Goal: Information Seeking & Learning: Stay updated

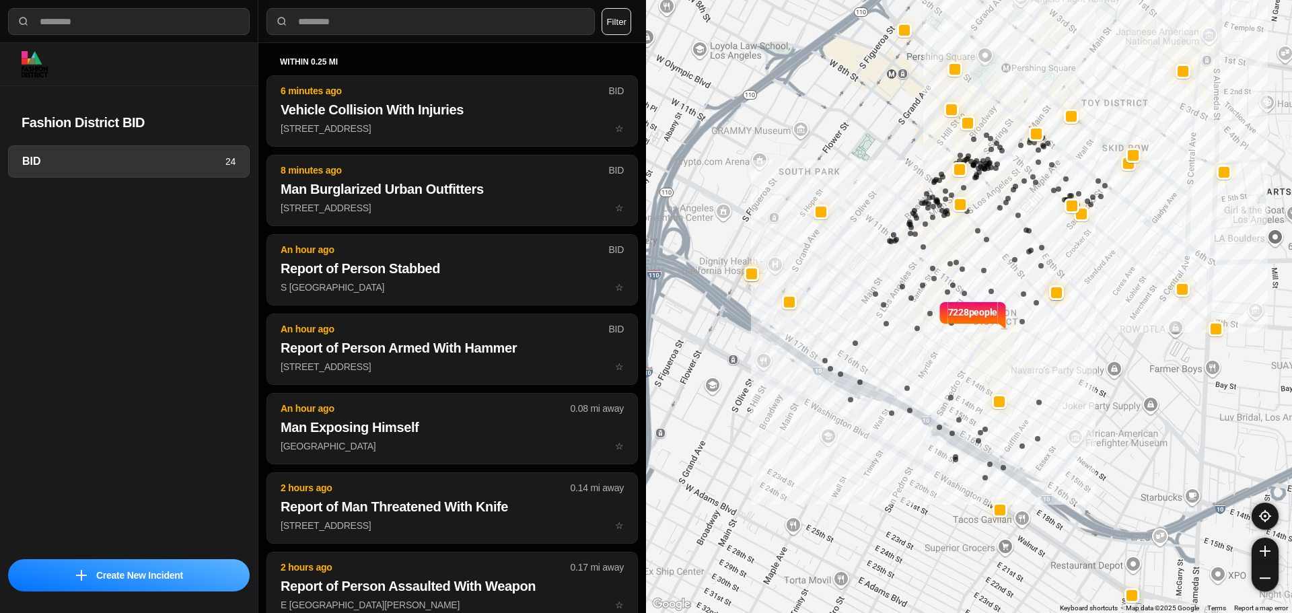
select select "*"
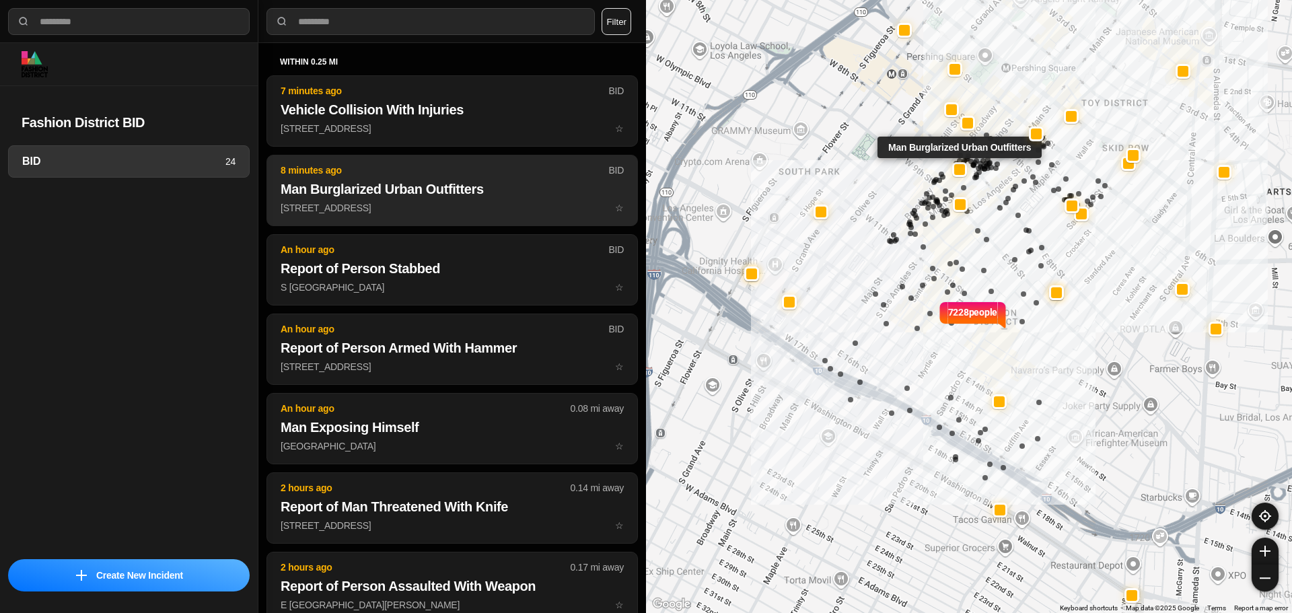
click at [316, 181] on h2 "Man Burglarized Urban Outfitters" at bounding box center [452, 189] width 343 height 19
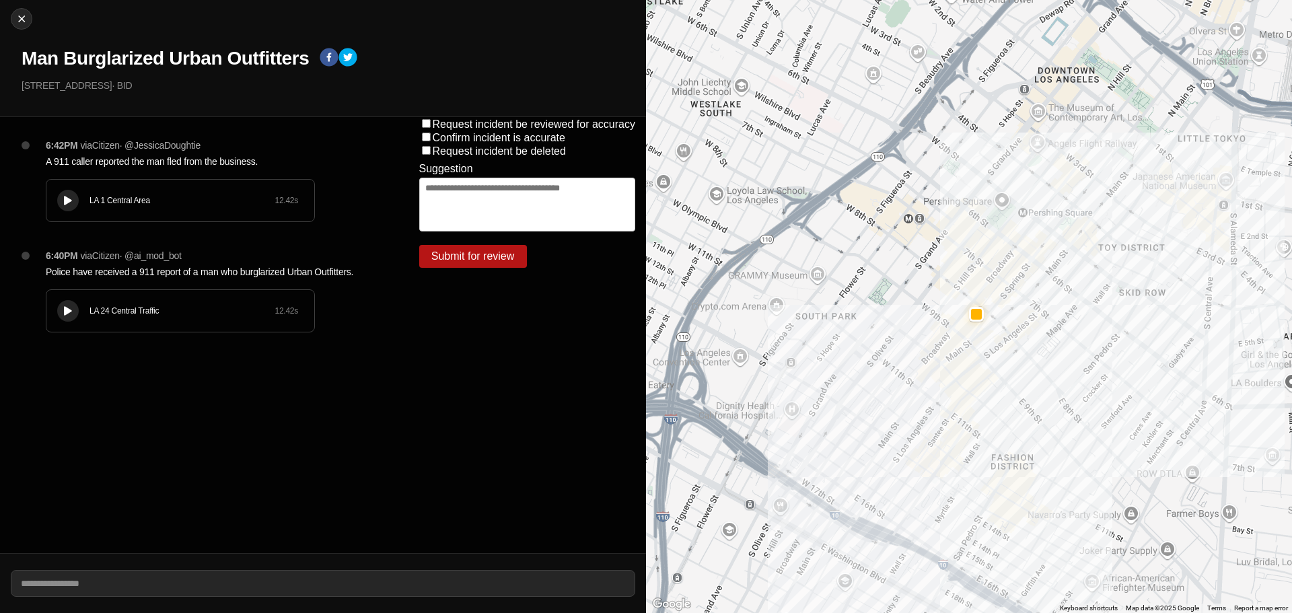
click at [72, 314] on button at bounding box center [68, 311] width 22 height 22
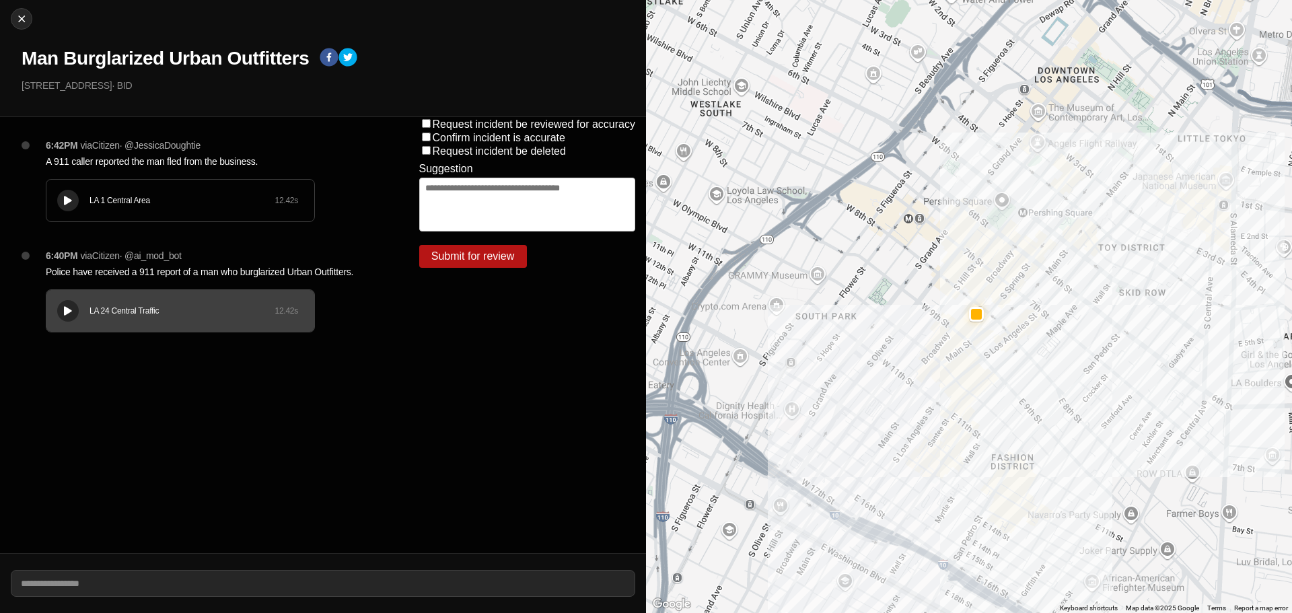
click at [138, 201] on div "LA 1 Central Area" at bounding box center [182, 200] width 185 height 11
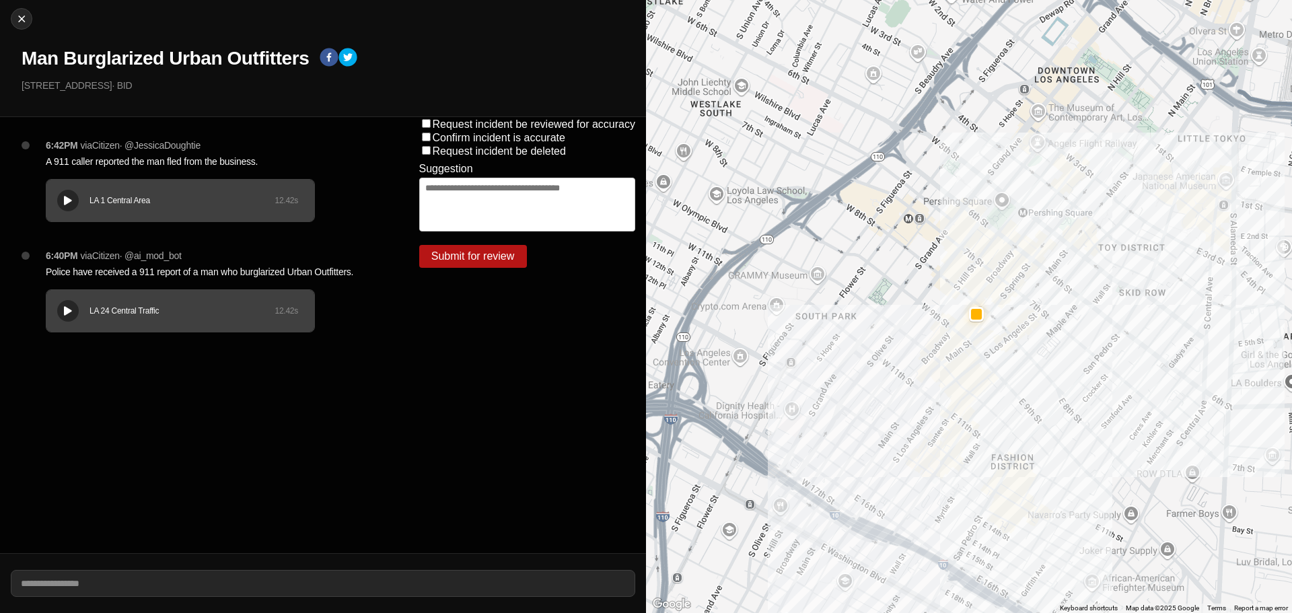
click at [58, 297] on div "LA 24 Central Traffic 12.42 s" at bounding box center [180, 311] width 268 height 42
click at [78, 302] on div "LA 24 Central Traffic 12.42 s" at bounding box center [180, 311] width 268 height 42
click at [70, 310] on icon at bounding box center [68, 311] width 8 height 9
click at [65, 304] on button at bounding box center [68, 311] width 22 height 22
click at [60, 193] on button at bounding box center [68, 201] width 22 height 22
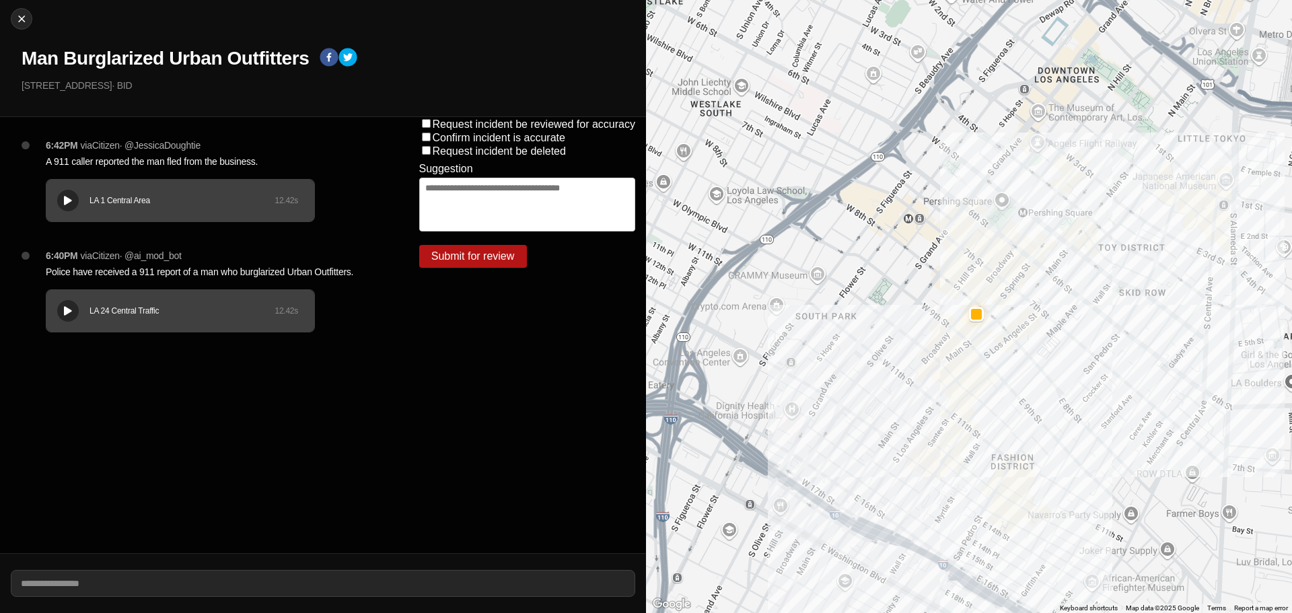
click at [149, 191] on div "LA 1 Central Area 12.42 s" at bounding box center [180, 201] width 268 height 42
click at [25, 19] on img at bounding box center [21, 18] width 13 height 13
select select "*"
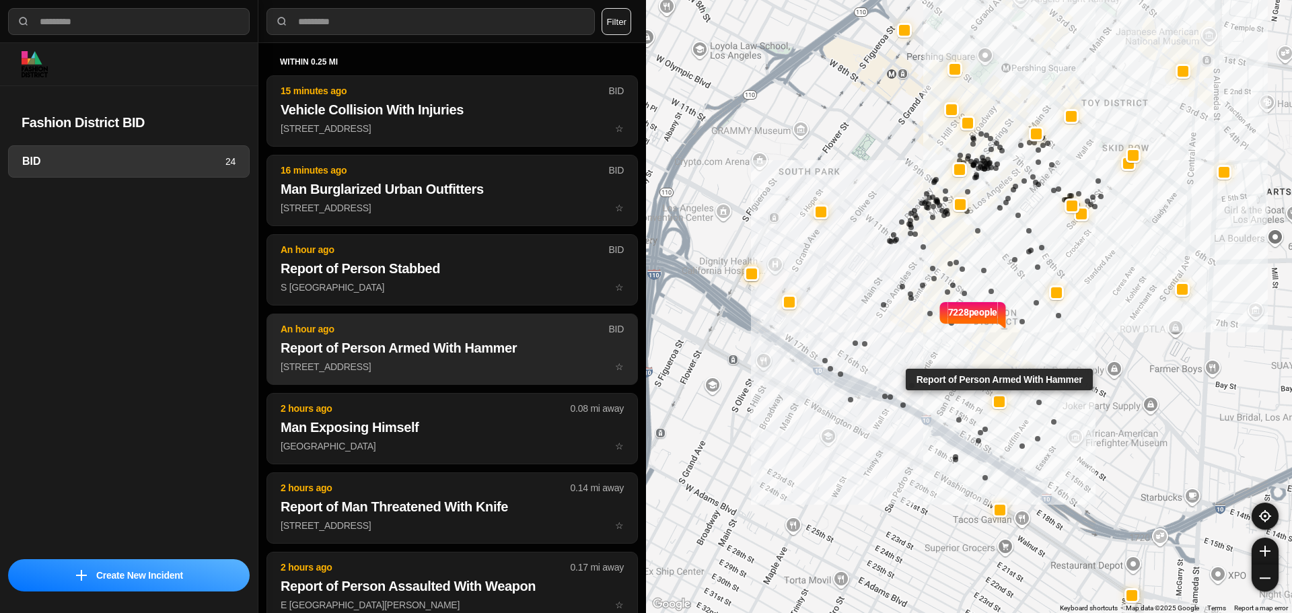
click at [413, 356] on h2 "Report of Person Armed With Hammer" at bounding box center [452, 348] width 343 height 19
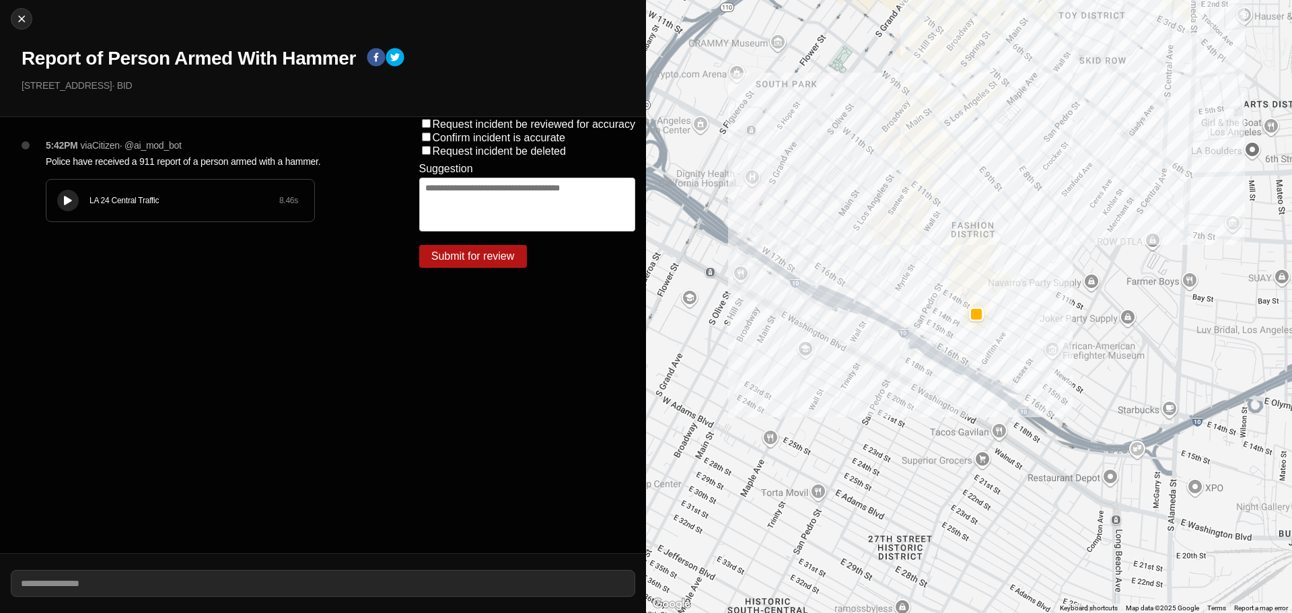
click at [55, 206] on div "LA 24 Central Traffic 8.46 s" at bounding box center [180, 201] width 268 height 42
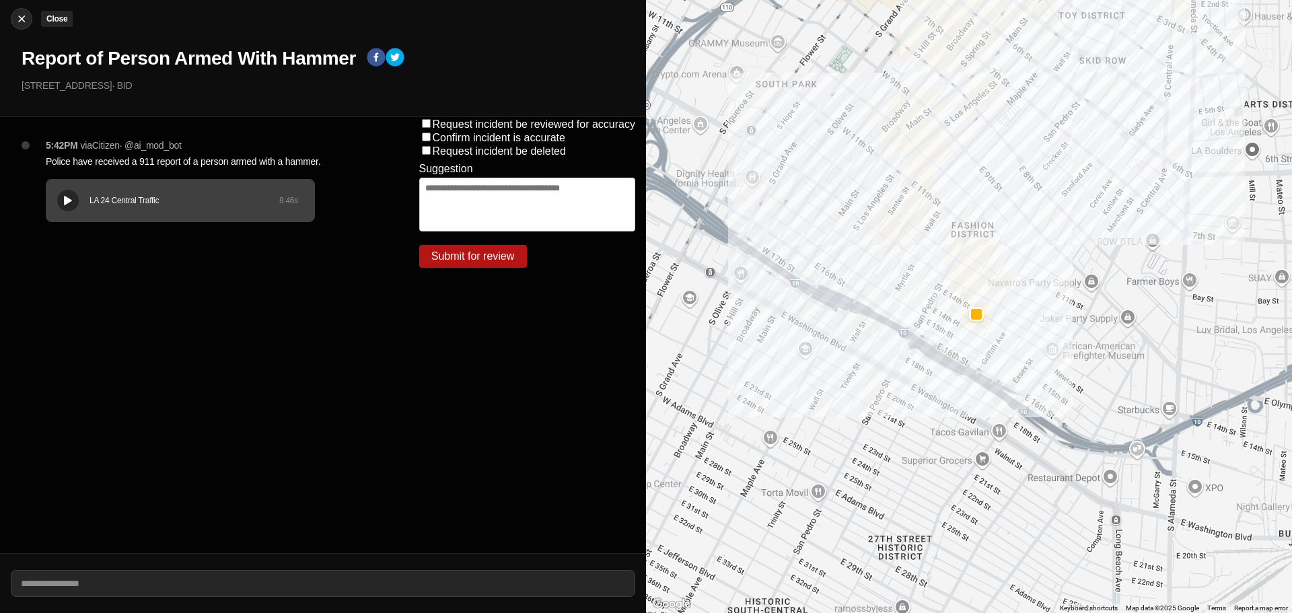
click at [22, 15] on img at bounding box center [21, 18] width 13 height 13
select select "*"
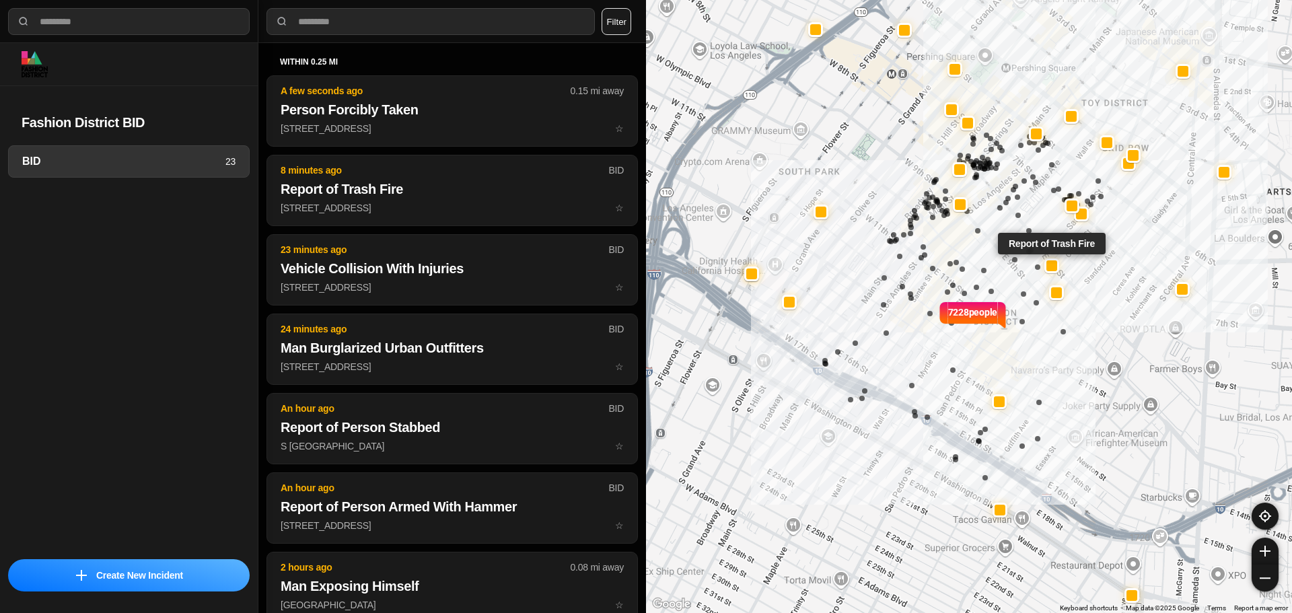
click at [1048, 273] on div at bounding box center [1052, 265] width 15 height 15
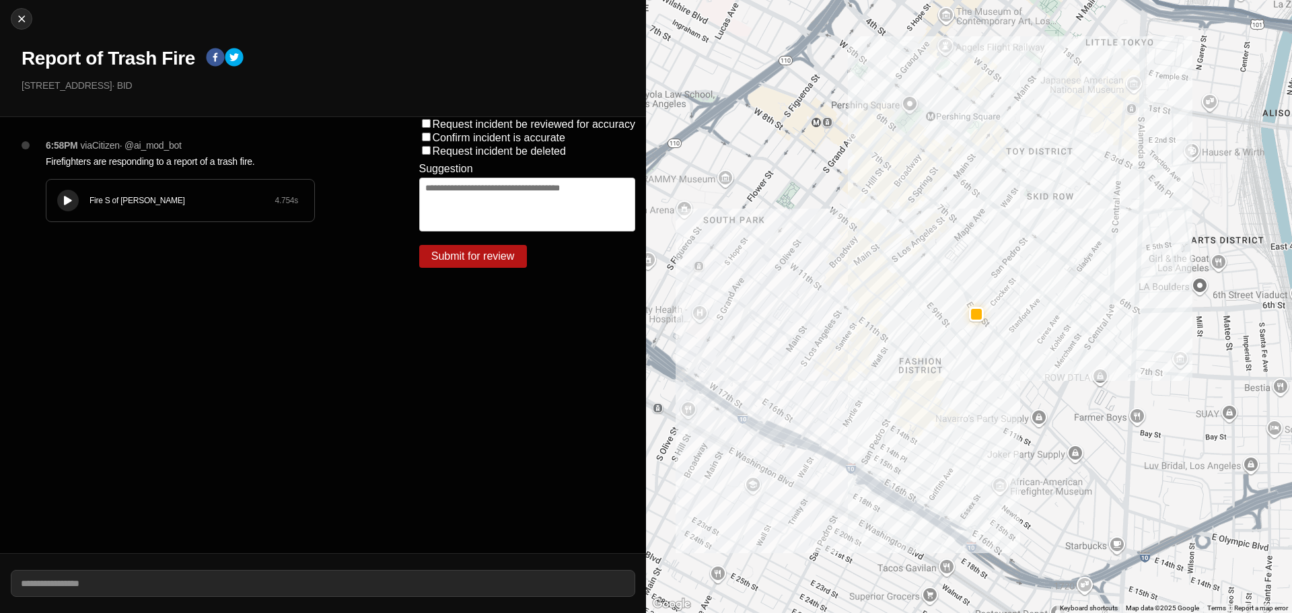
click at [13, 7] on div "Close Report of Trash Fire 700 E 8th St · BID" at bounding box center [323, 58] width 646 height 117
click at [13, 19] on div at bounding box center [21, 18] width 20 height 13
select select "*"
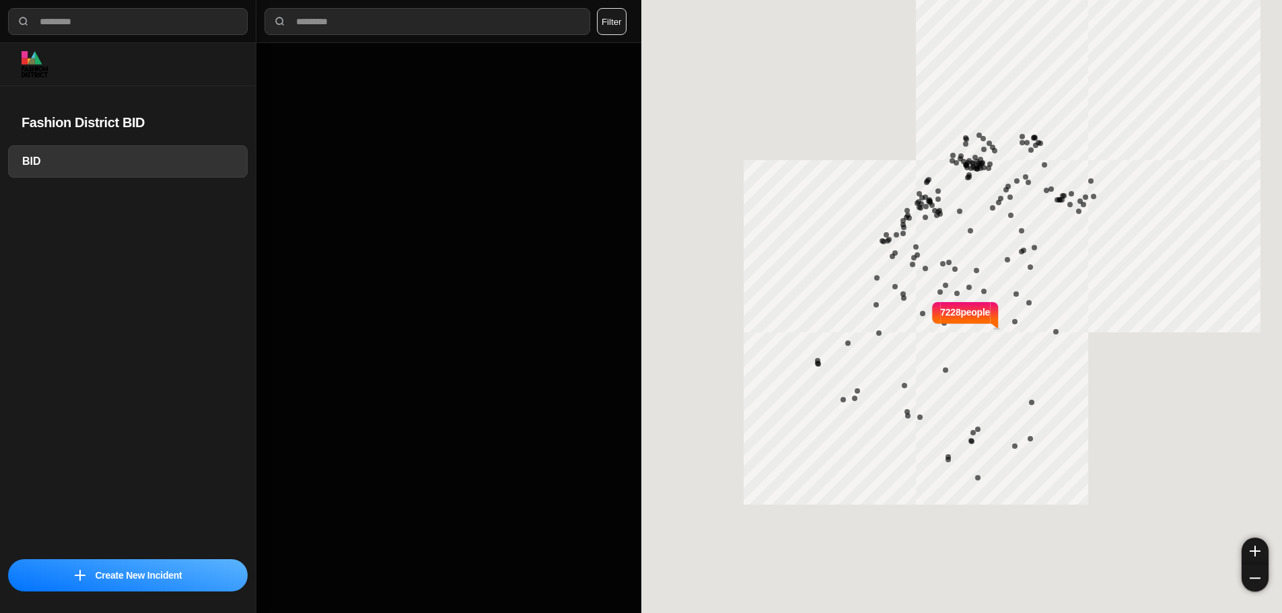
select select "*"
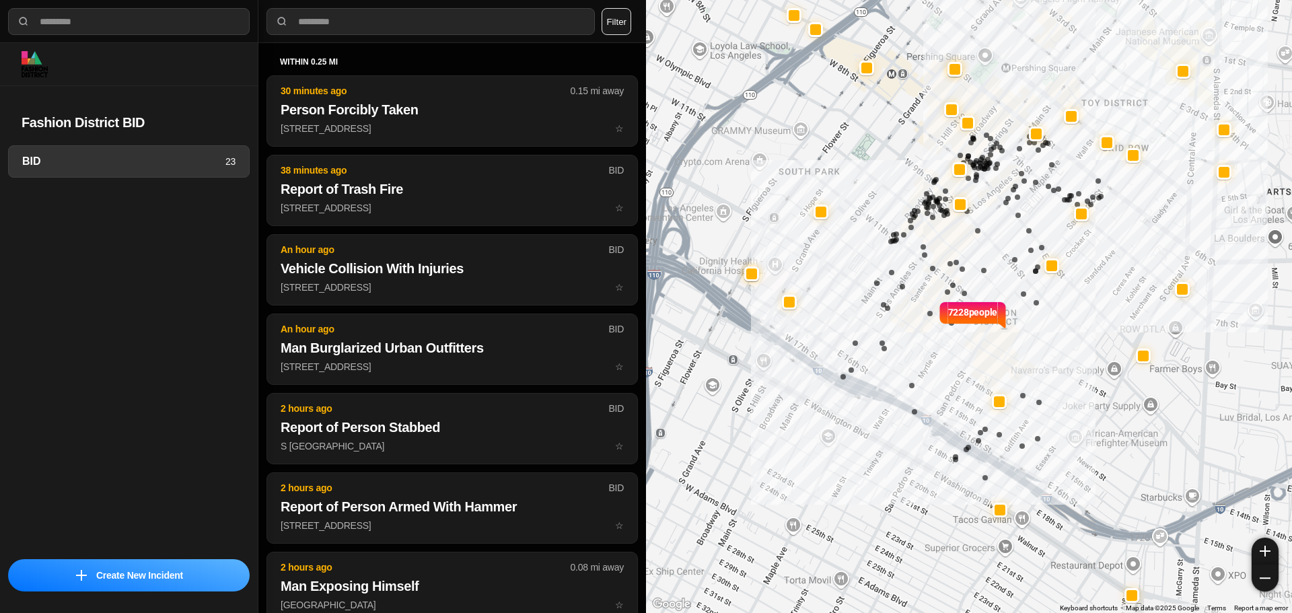
select select "*"
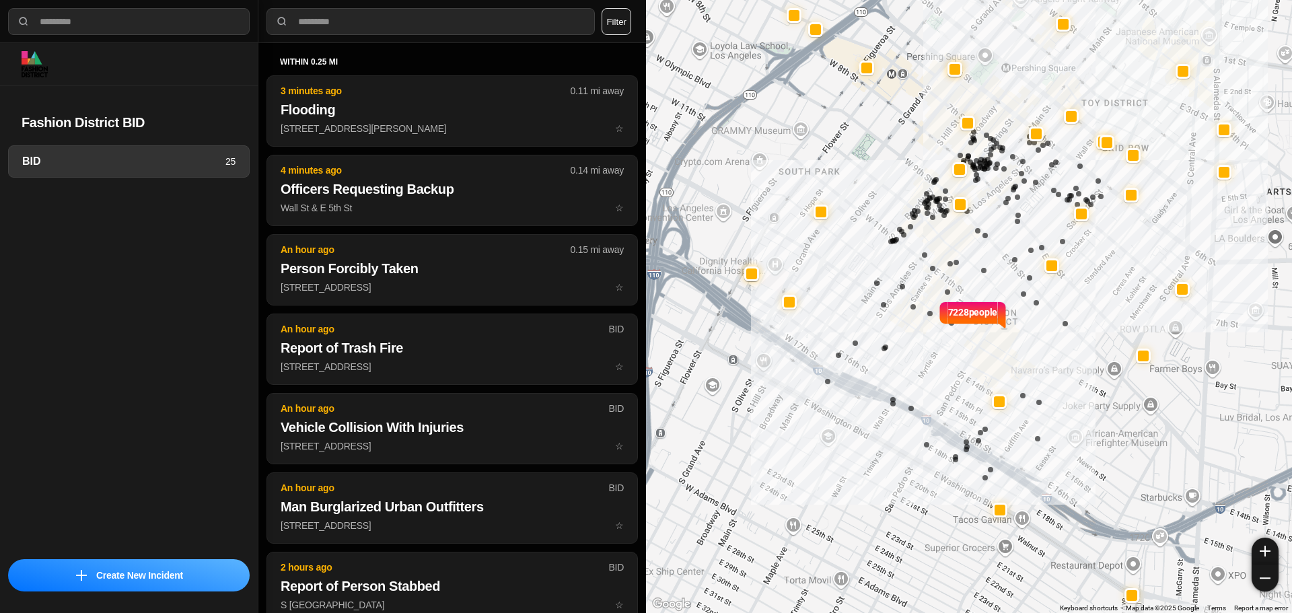
select select "*"
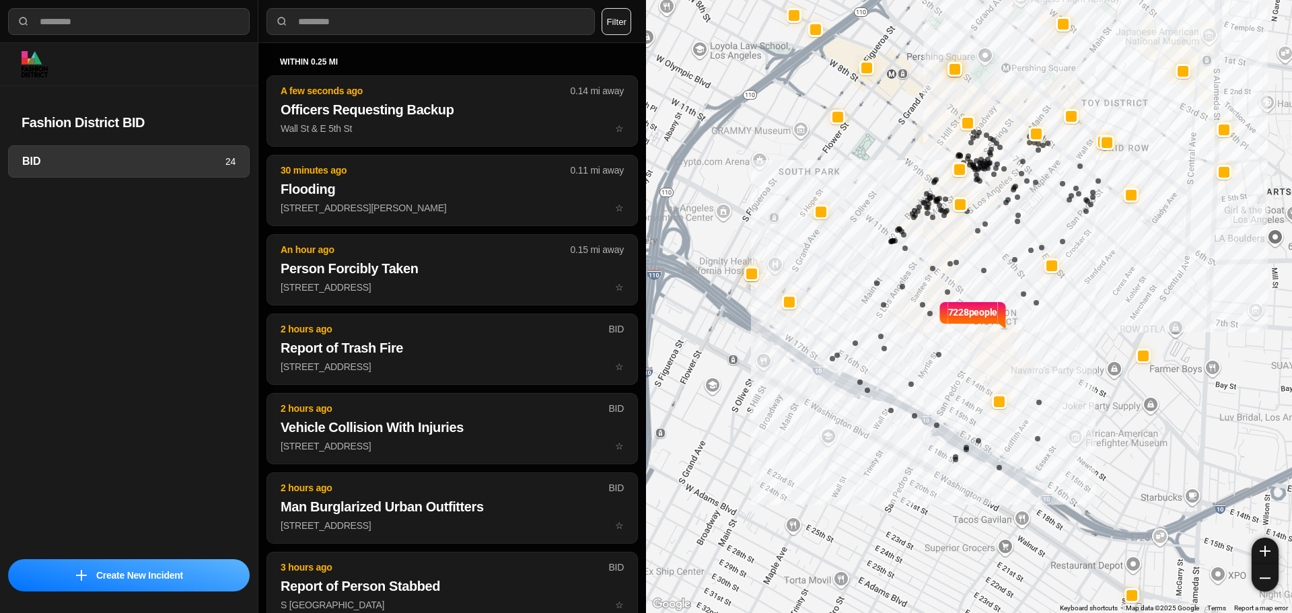
select select "*"
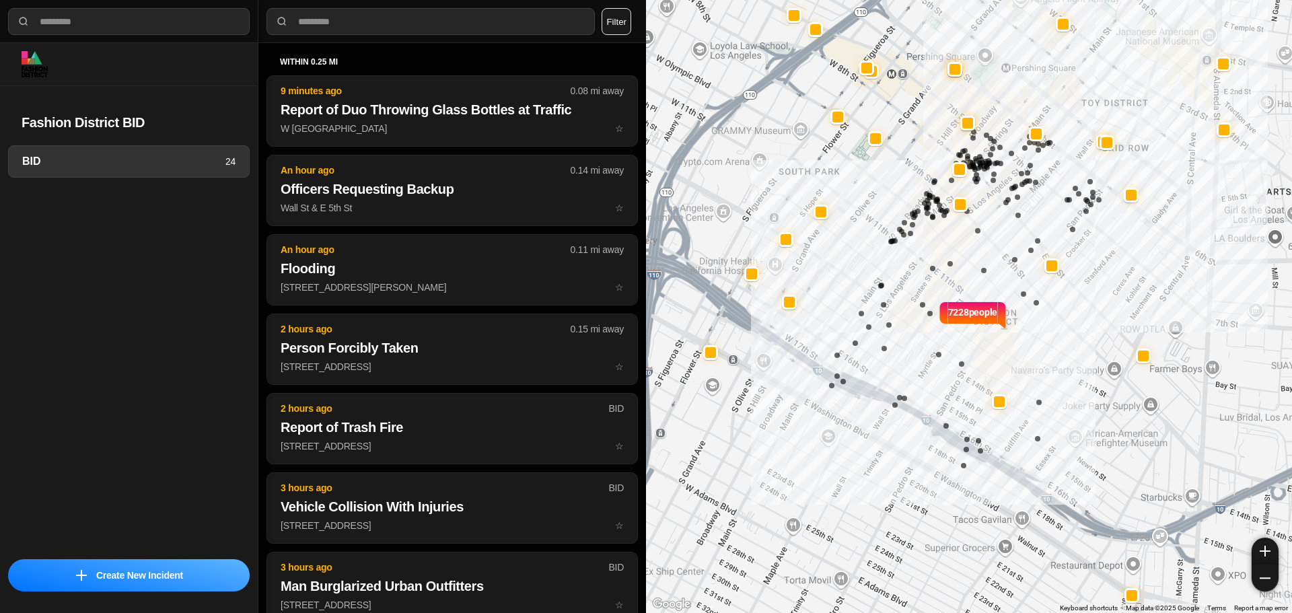
select select "*"
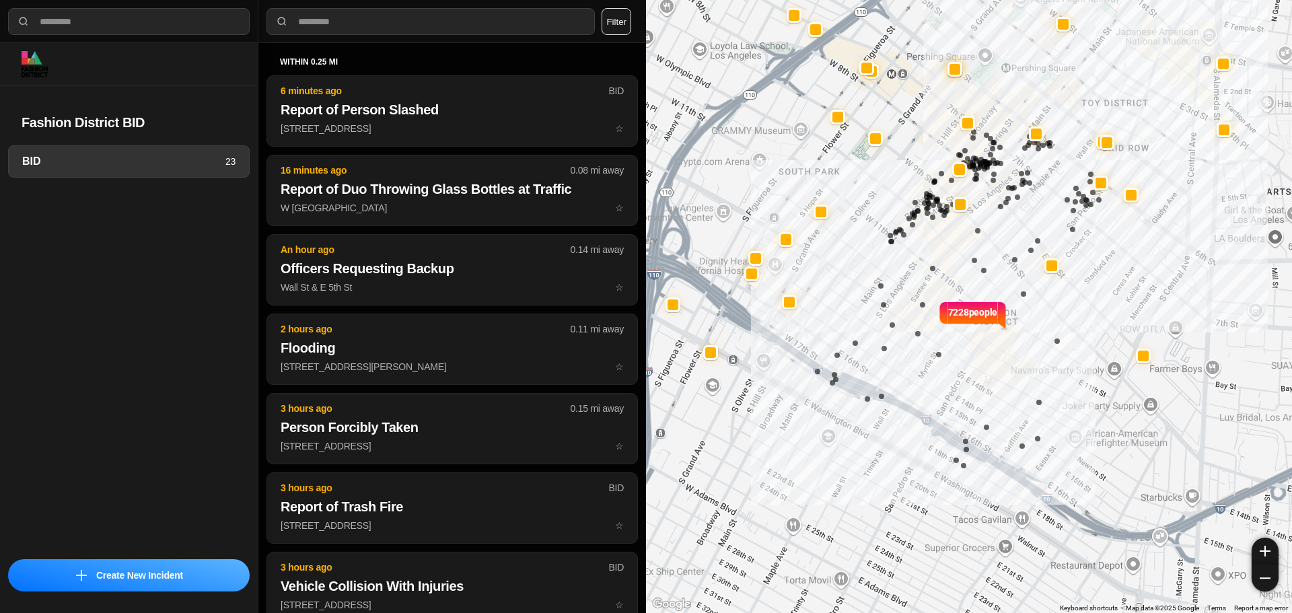
select select "*"
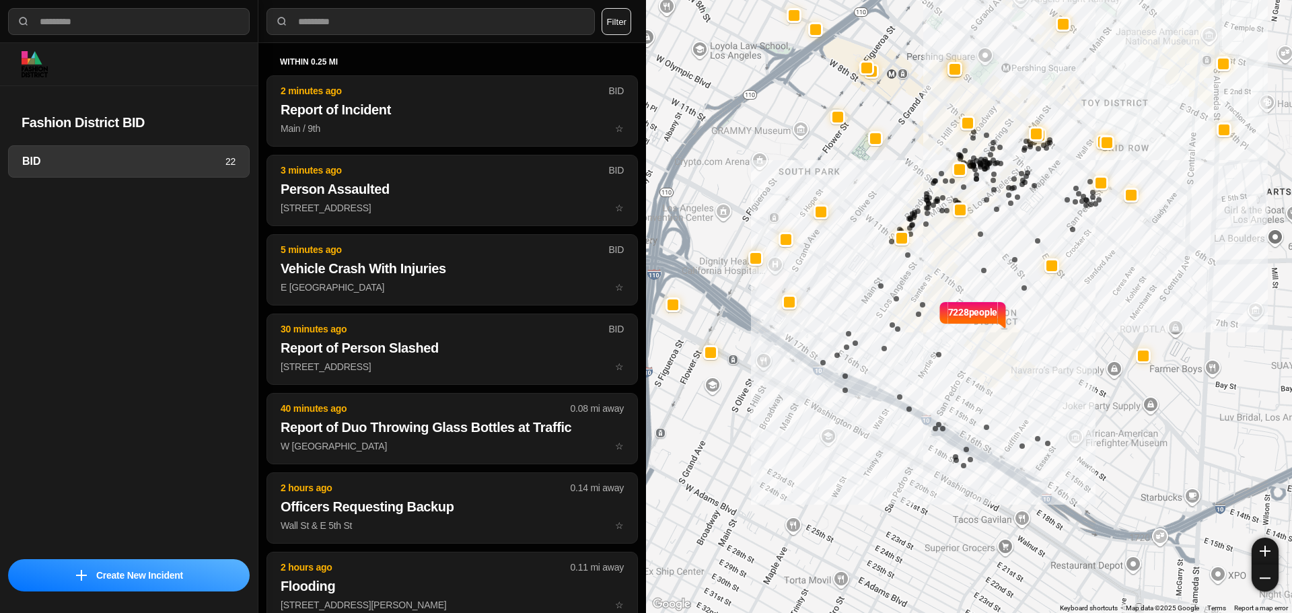
select select "*"
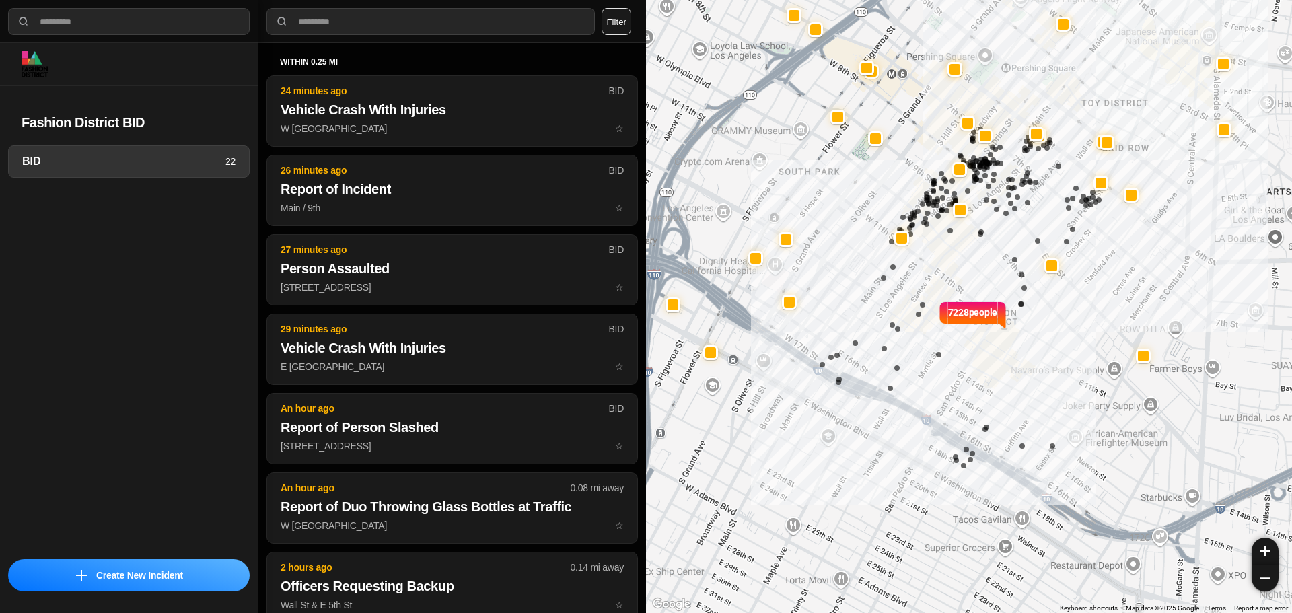
select select "*"
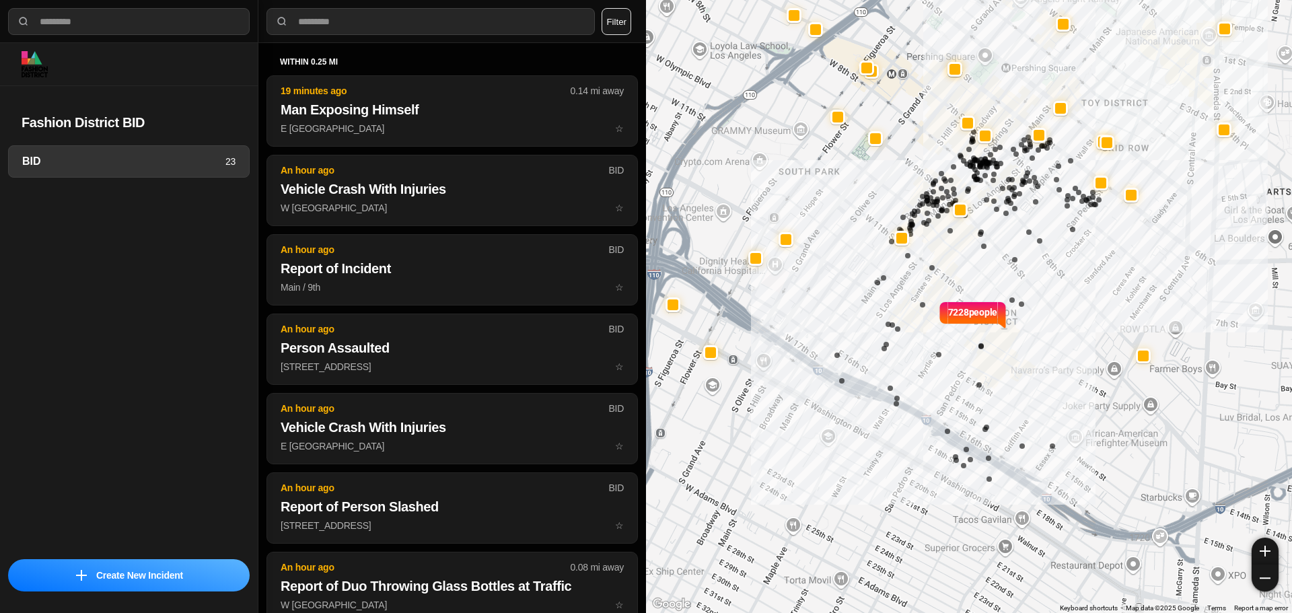
select select "*"
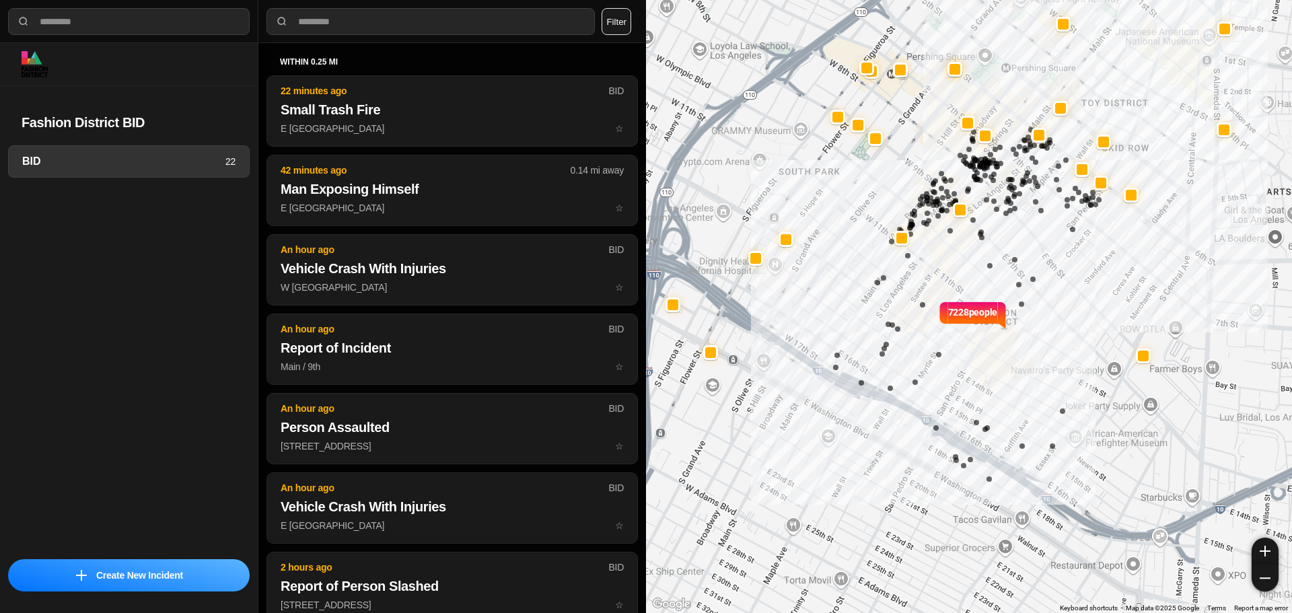
select select "*"
click at [904, 240] on div at bounding box center [901, 237] width 11 height 11
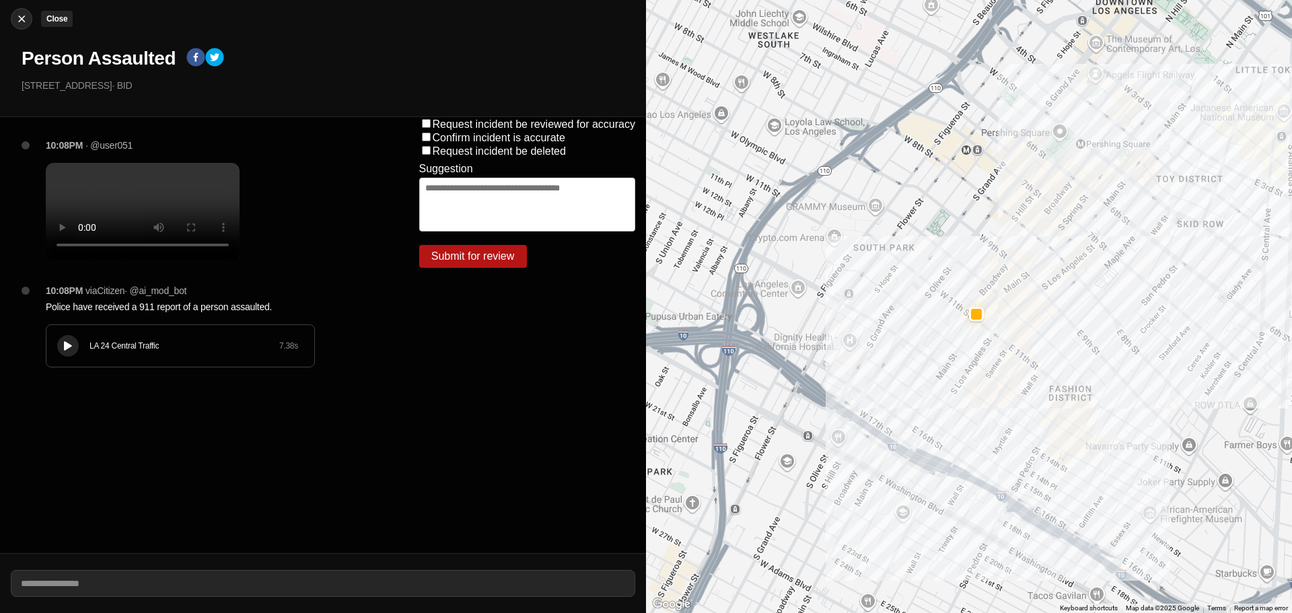
click at [19, 24] on img at bounding box center [21, 18] width 13 height 13
select select "*"
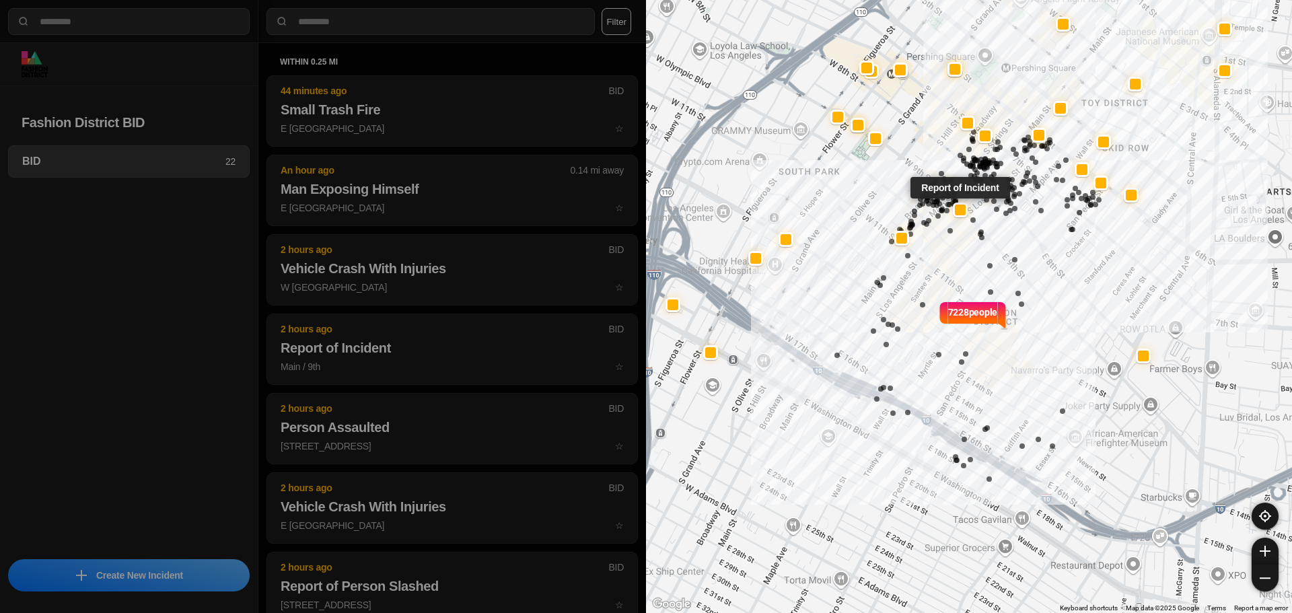
click at [962, 211] on div at bounding box center [960, 210] width 11 height 11
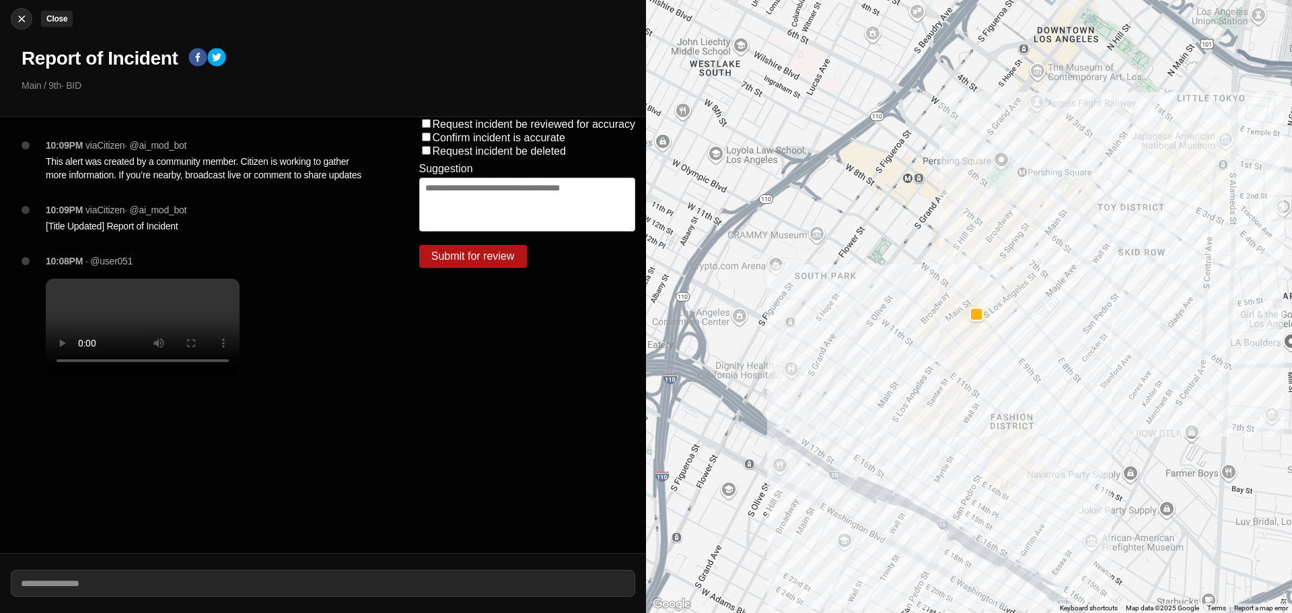
click at [16, 22] on img at bounding box center [21, 18] width 13 height 13
select select "*"
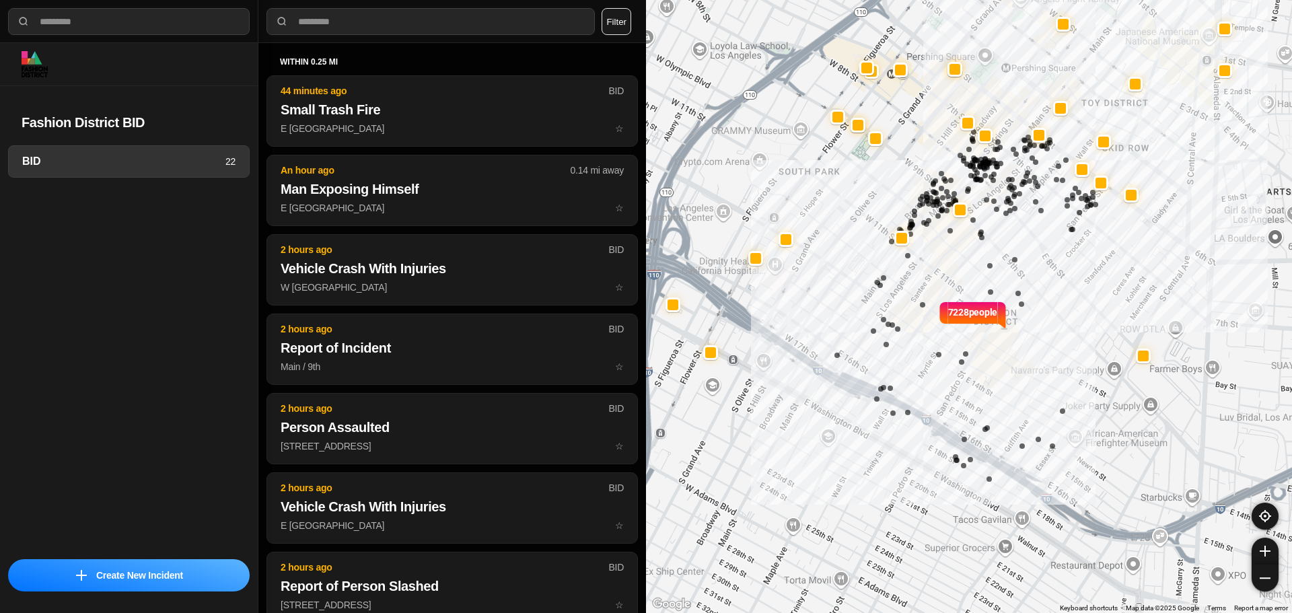
select select "*"
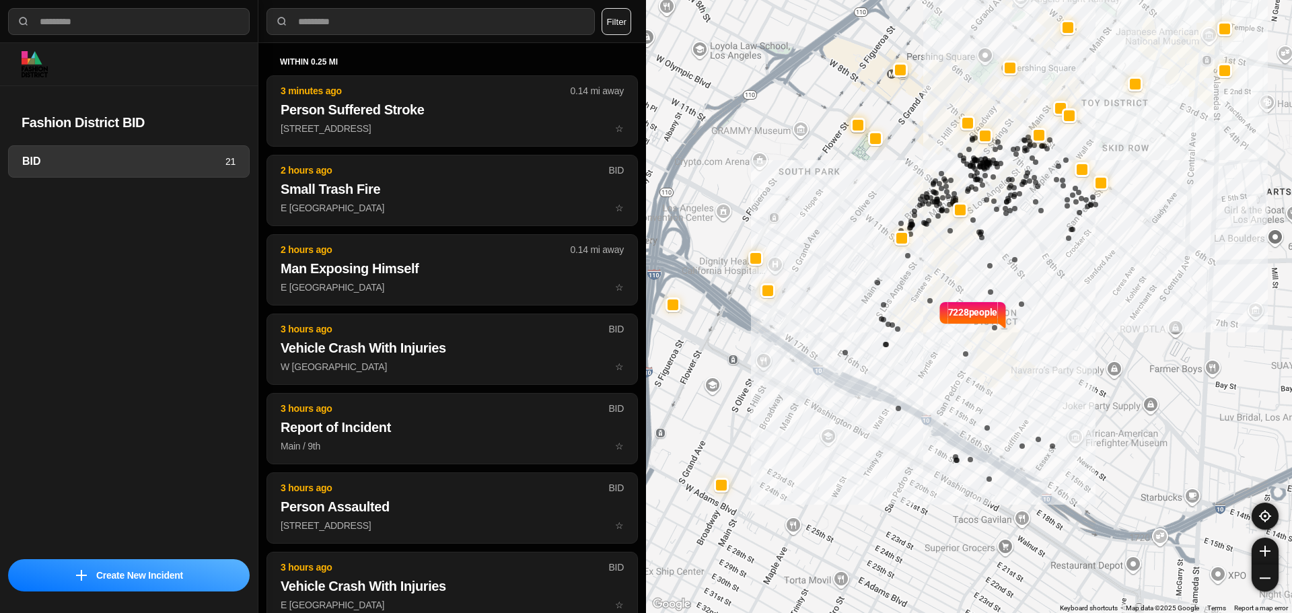
select select "*"
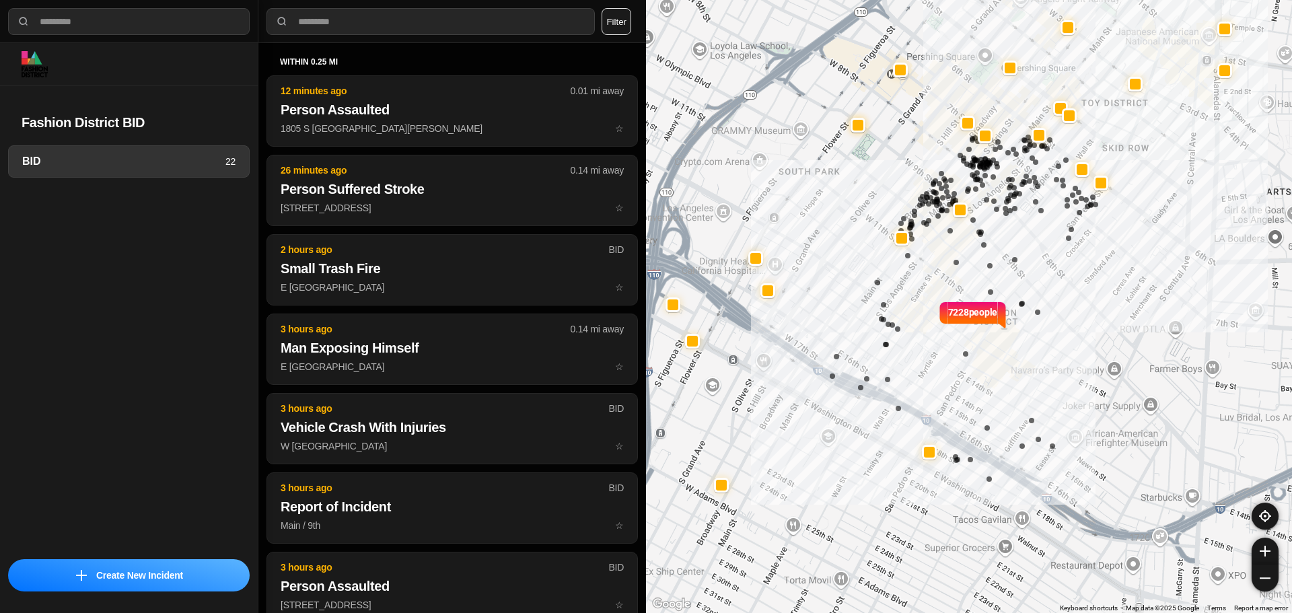
select select "*"
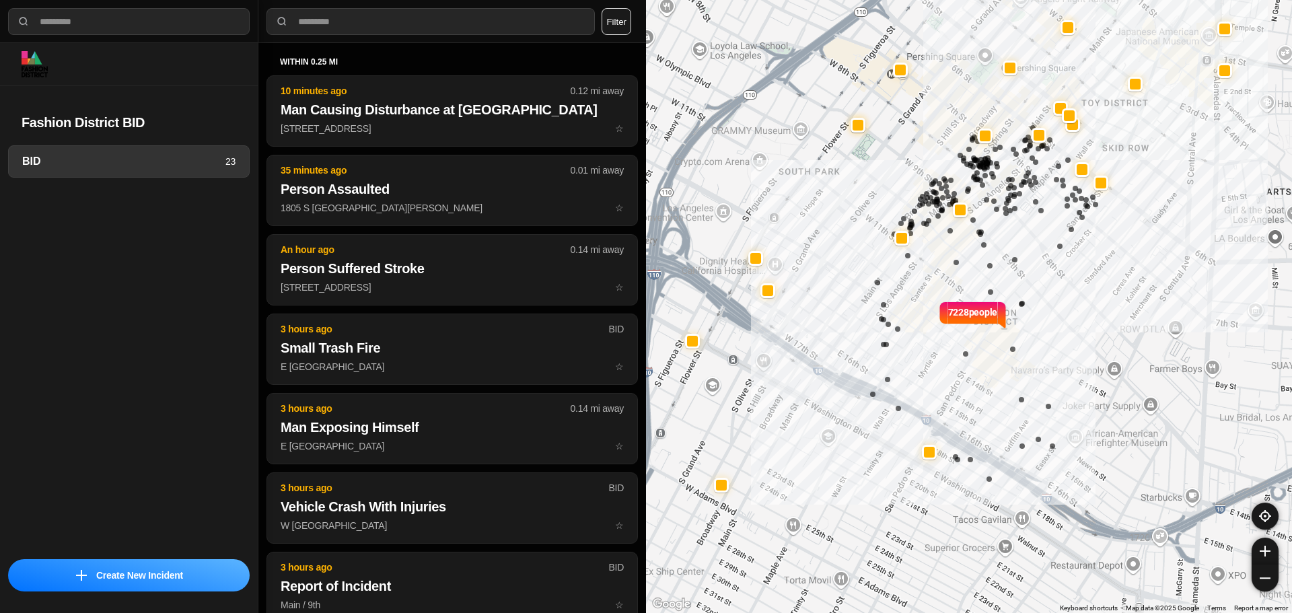
select select "*"
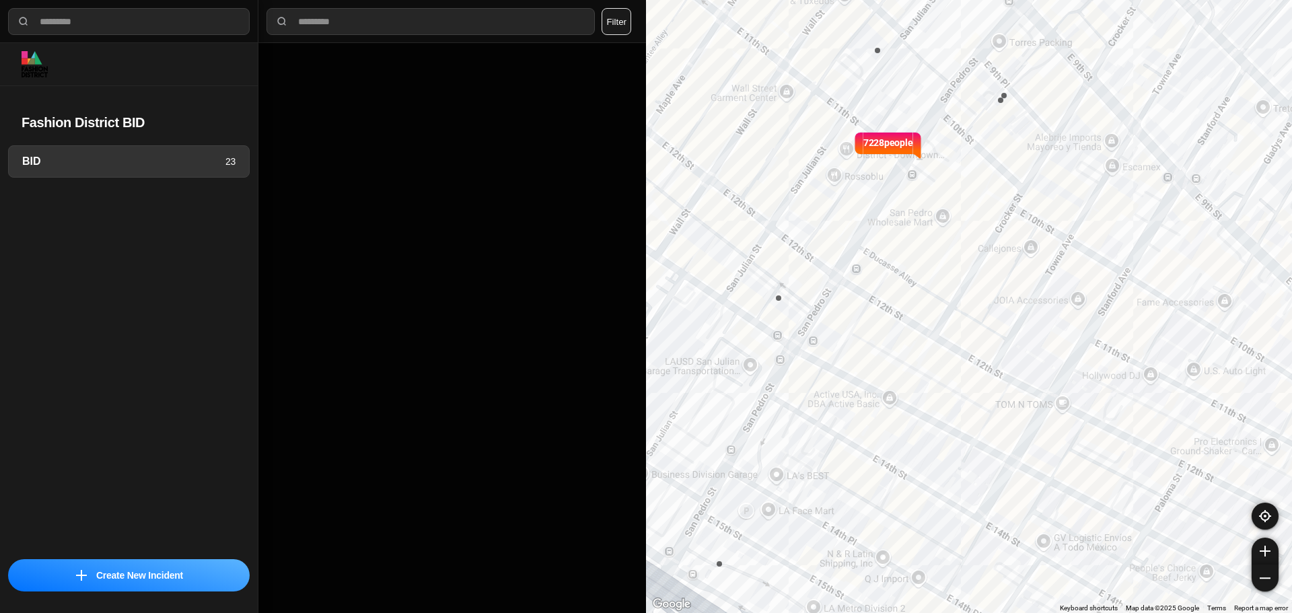
select select "*"
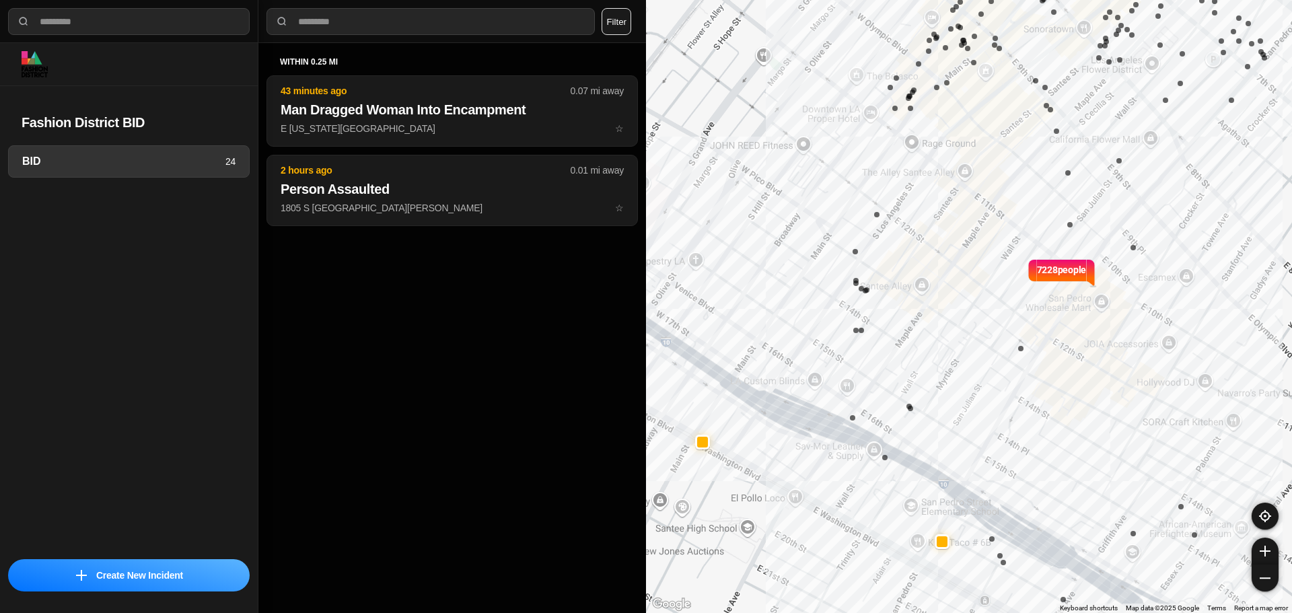
select select "*"
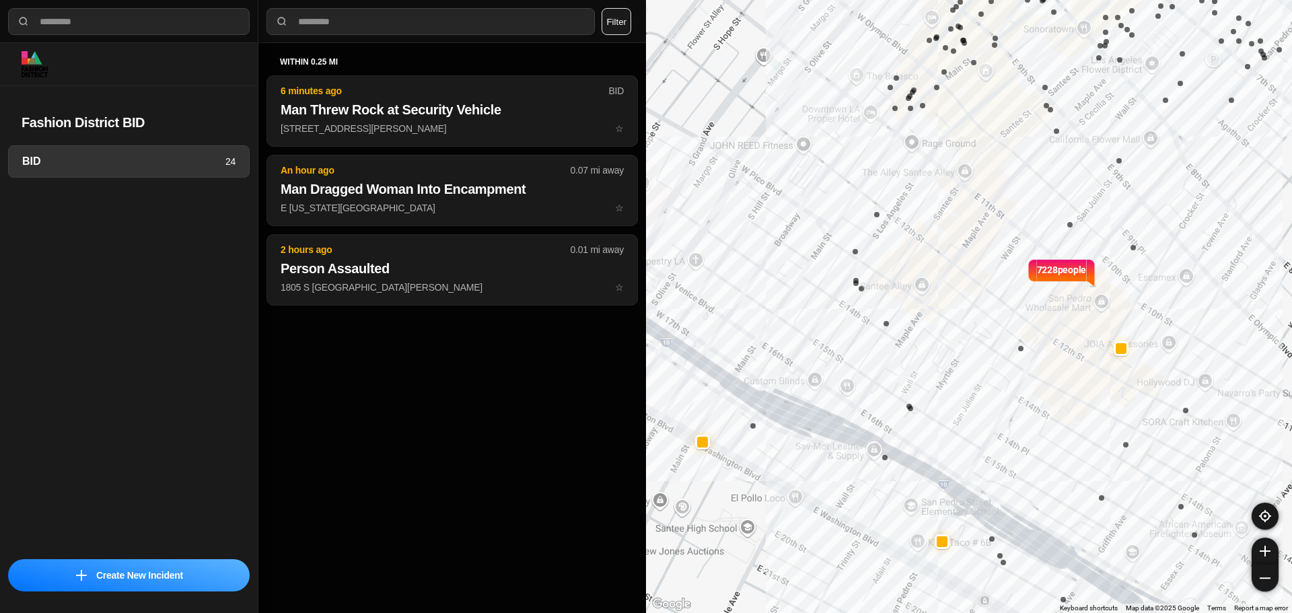
select select "*"
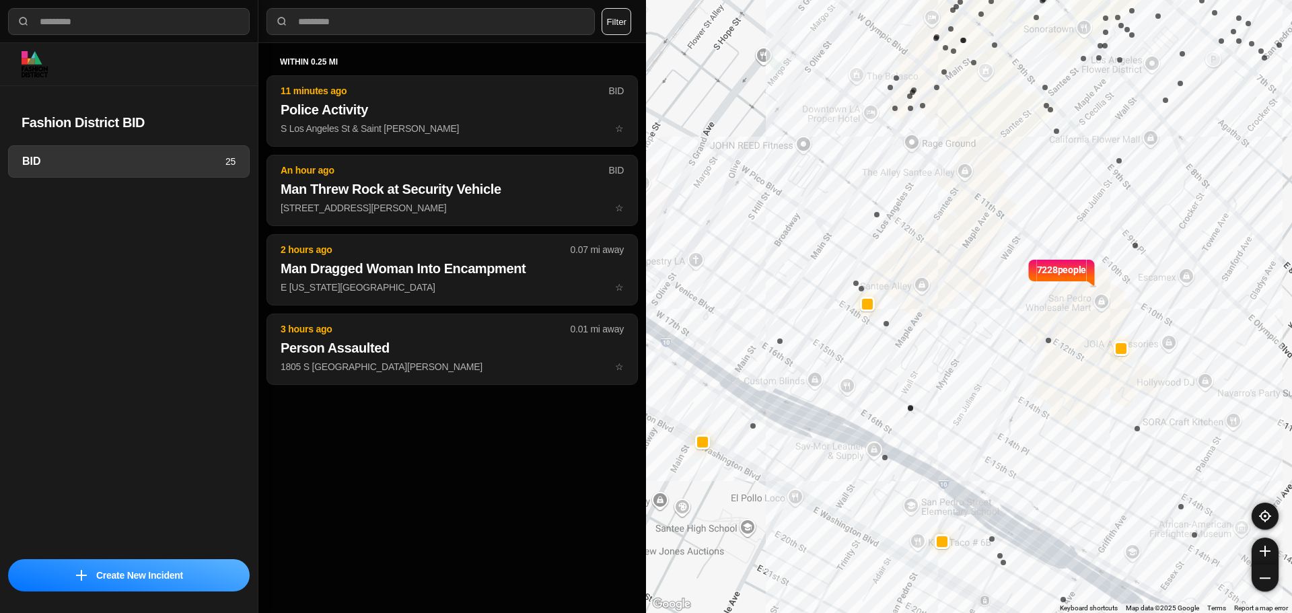
select select "*"
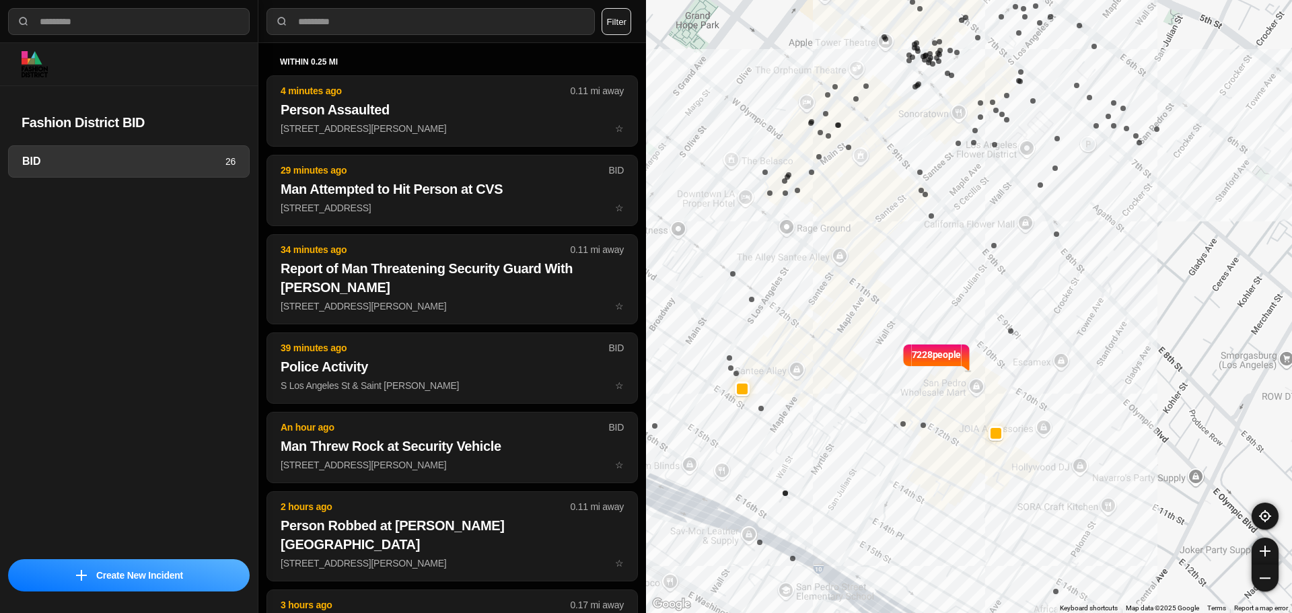
drag, startPoint x: 997, startPoint y: 199, endPoint x: 872, endPoint y: 283, distance: 151.2
click at [872, 283] on div "7228 people" at bounding box center [969, 306] width 646 height 613
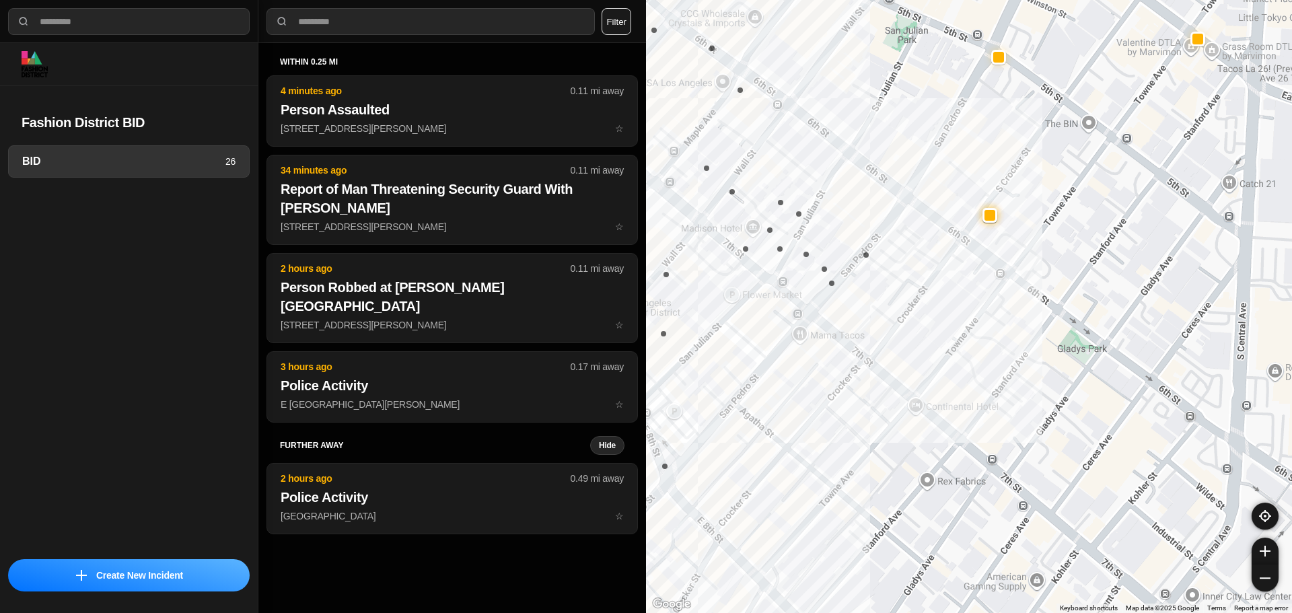
drag, startPoint x: 1076, startPoint y: 254, endPoint x: 808, endPoint y: 409, distance: 309.7
click at [808, 440] on div "7228 people" at bounding box center [969, 306] width 646 height 613
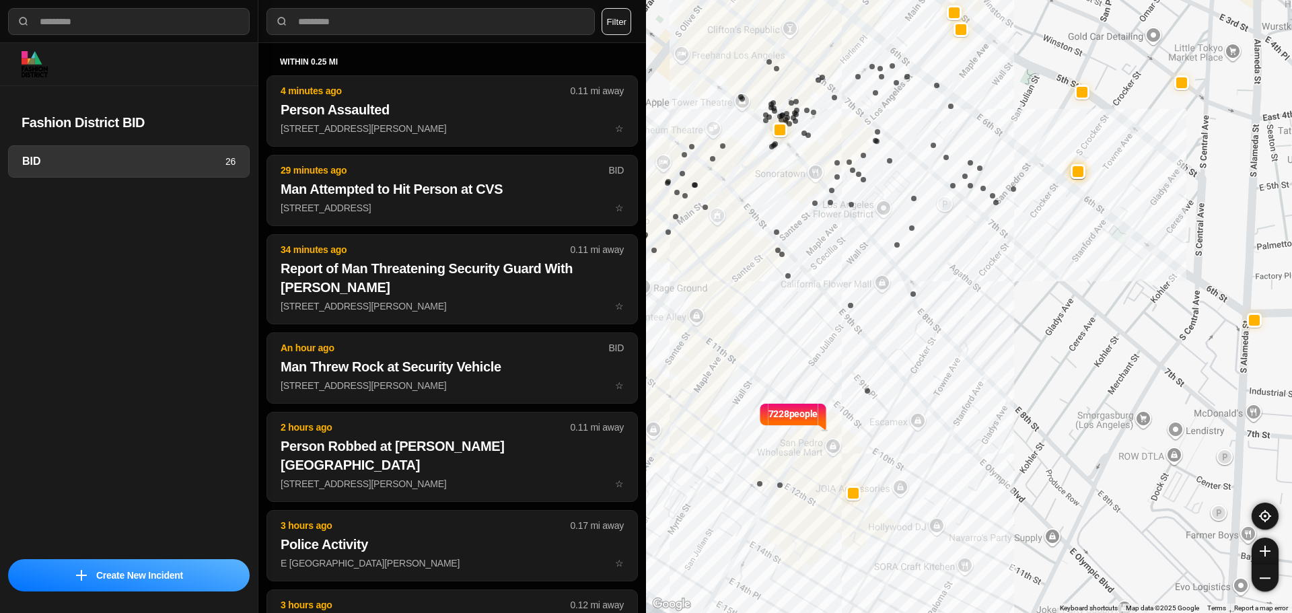
drag, startPoint x: 857, startPoint y: 435, endPoint x: 1018, endPoint y: 306, distance: 205.9
click at [1018, 306] on div "7228 people" at bounding box center [969, 306] width 646 height 613
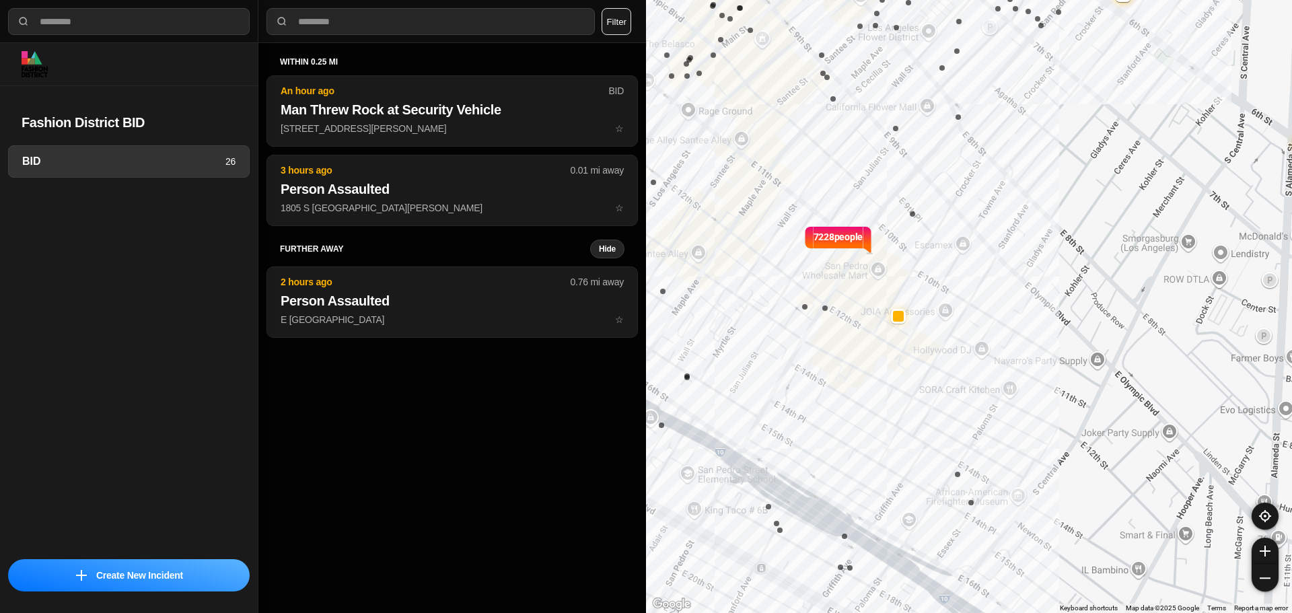
drag, startPoint x: 937, startPoint y: 425, endPoint x: 970, endPoint y: 267, distance: 161.7
click at [970, 267] on div "7228 people" at bounding box center [969, 306] width 646 height 613
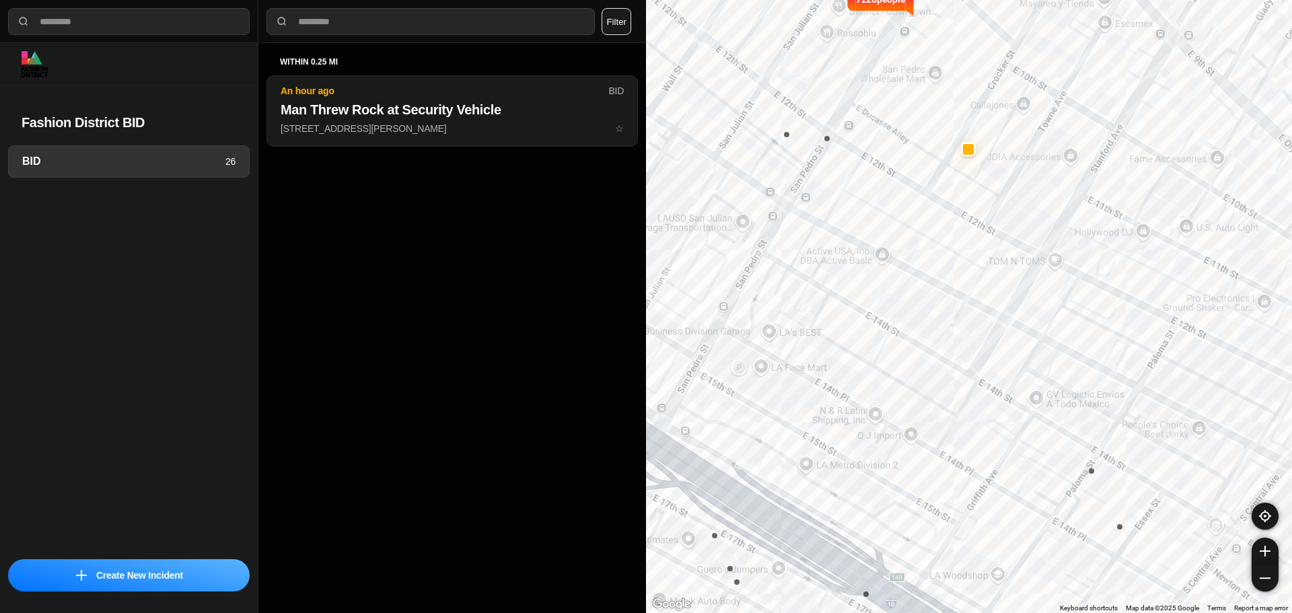
drag, startPoint x: 911, startPoint y: 382, endPoint x: 964, endPoint y: 298, distance: 99.0
click at [964, 298] on div "7228 people" at bounding box center [969, 306] width 646 height 613
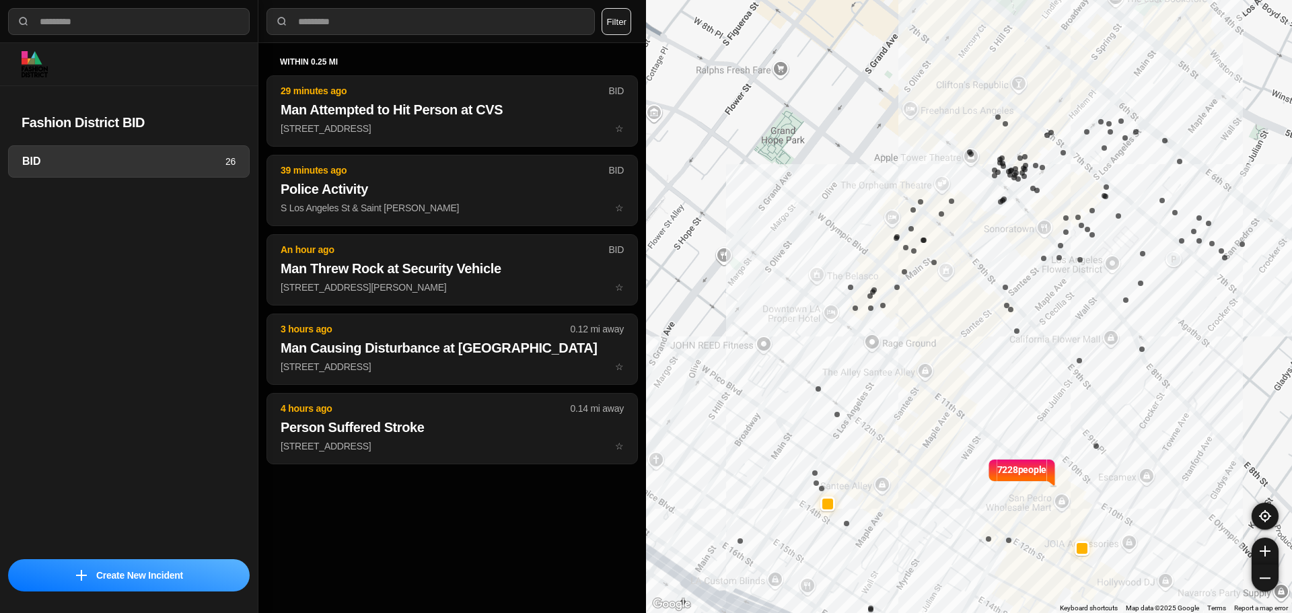
drag, startPoint x: 879, startPoint y: 280, endPoint x: 966, endPoint y: 569, distance: 302.3
click at [989, 596] on div "7228 people" at bounding box center [969, 306] width 646 height 613
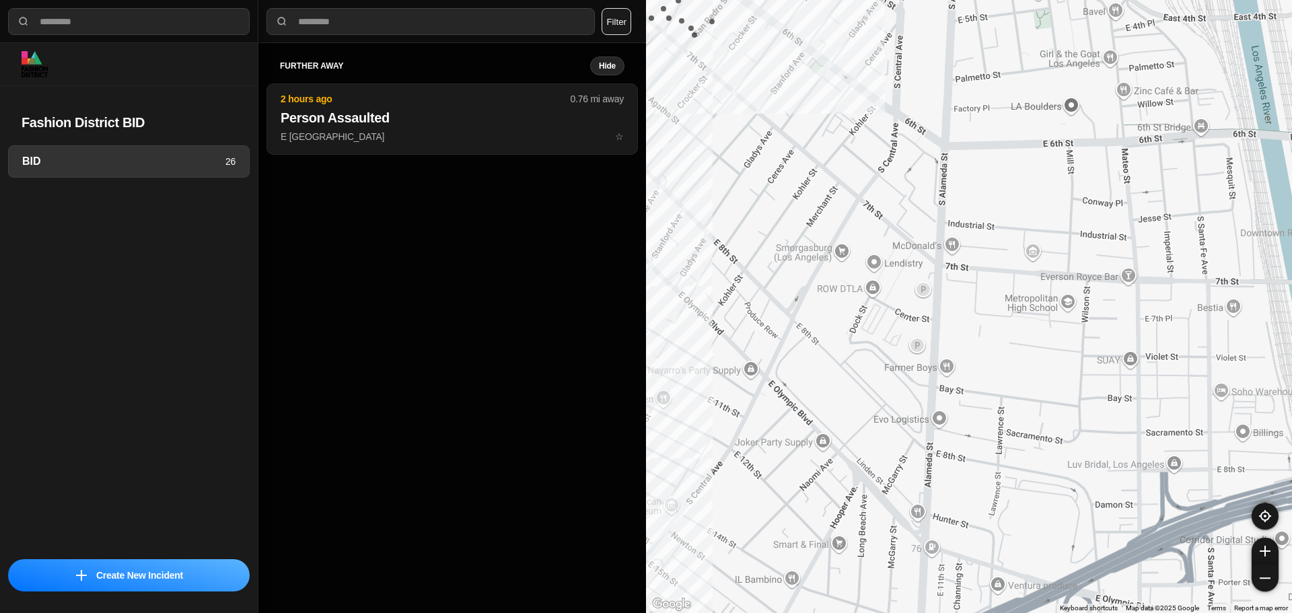
drag, startPoint x: 1034, startPoint y: 183, endPoint x: 555, endPoint y: -48, distance: 532.8
click at [555, 0] on html "**********" at bounding box center [646, 306] width 1292 height 613
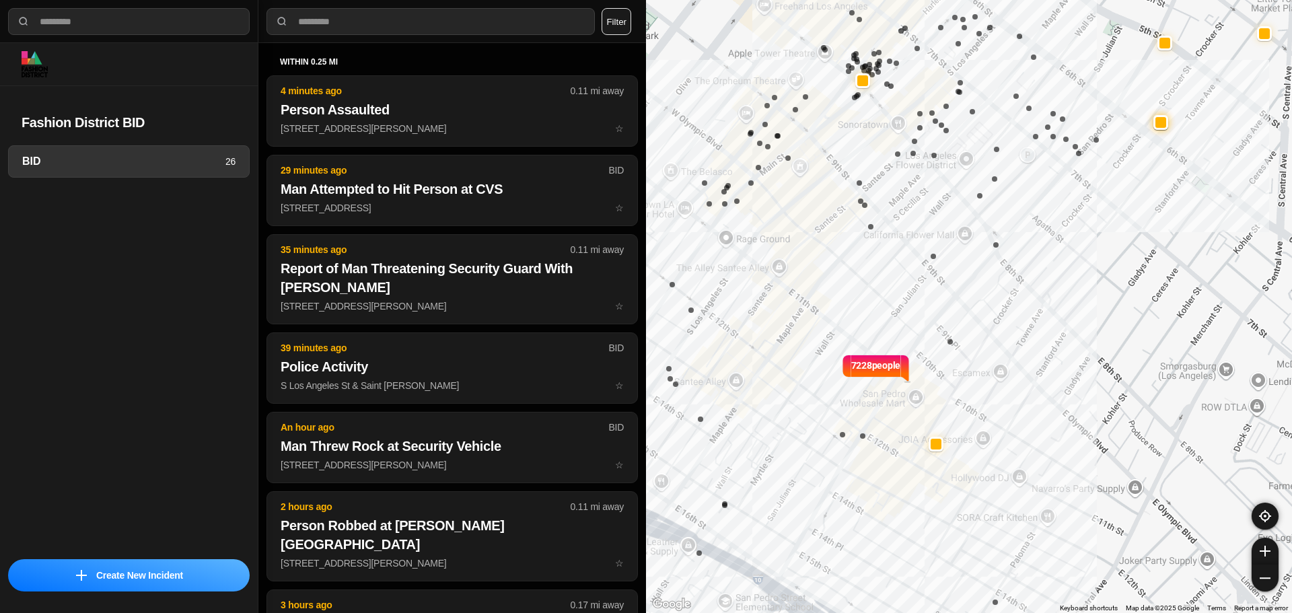
drag, startPoint x: 876, startPoint y: 189, endPoint x: 1331, endPoint y: 271, distance: 462.9
click at [1292, 271] on html "**********" at bounding box center [646, 306] width 1292 height 613
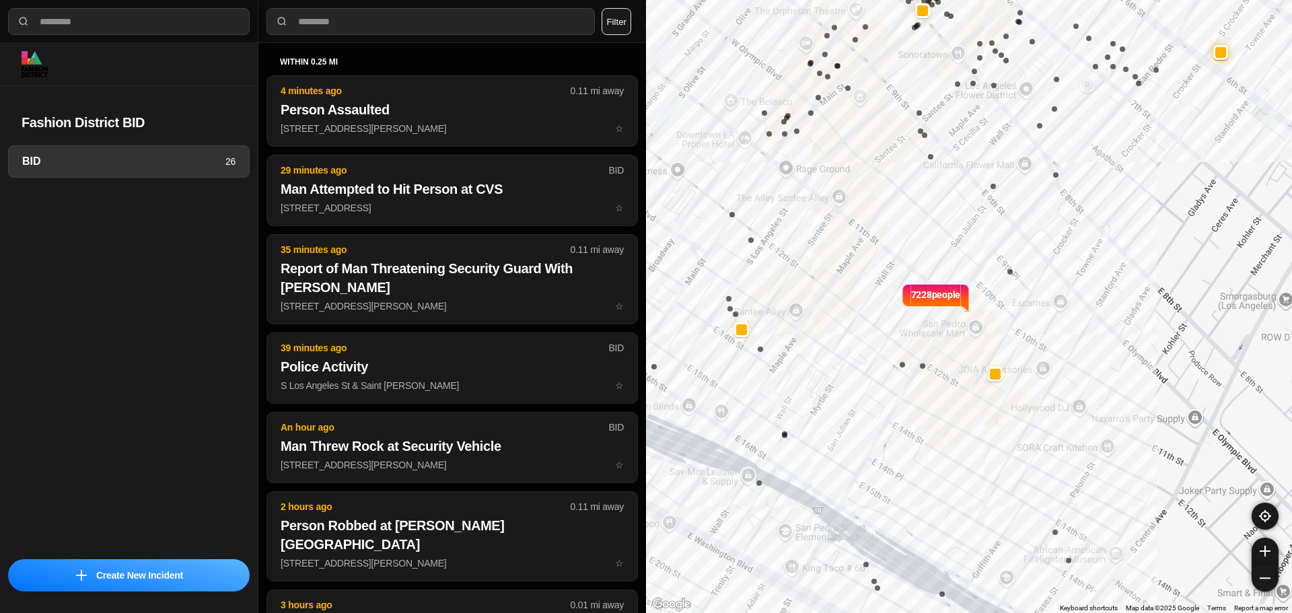
drag, startPoint x: 1049, startPoint y: 223, endPoint x: 1012, endPoint y: 154, distance: 78.0
click at [1012, 154] on div "7228 people" at bounding box center [969, 306] width 646 height 613
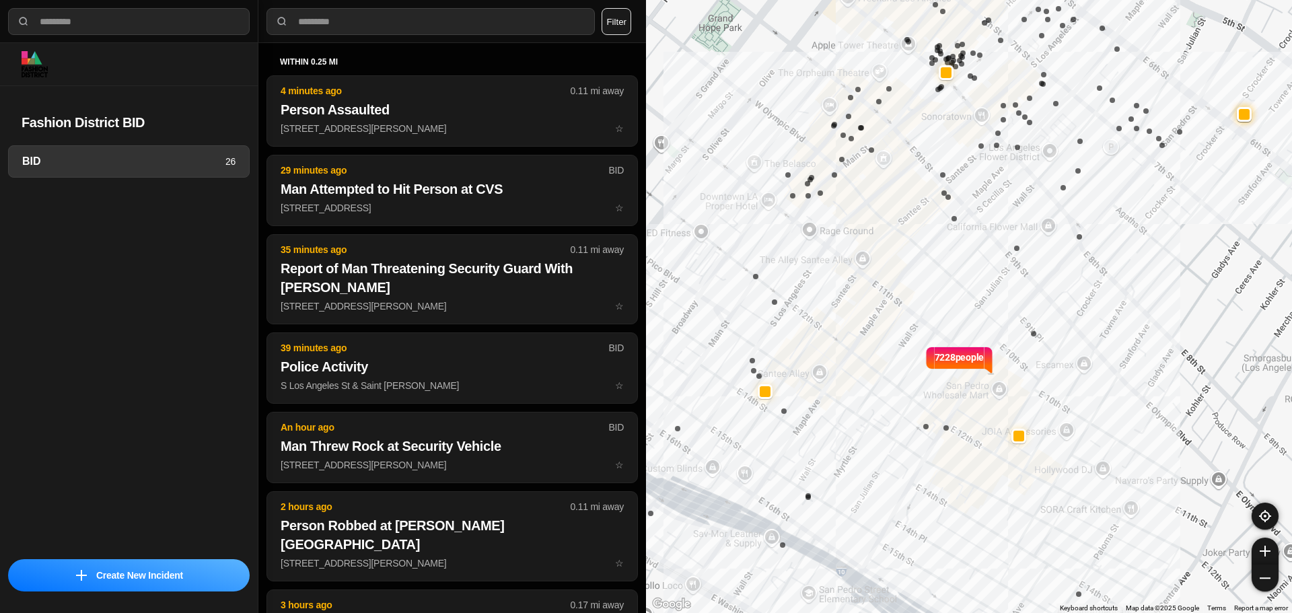
drag, startPoint x: 966, startPoint y: 174, endPoint x: 998, endPoint y: 213, distance: 50.2
click at [998, 213] on div "7228 people" at bounding box center [969, 306] width 646 height 613
click at [734, 105] on div "7228 people" at bounding box center [969, 306] width 646 height 613
click at [752, 77] on div "7228 people" at bounding box center [969, 306] width 646 height 613
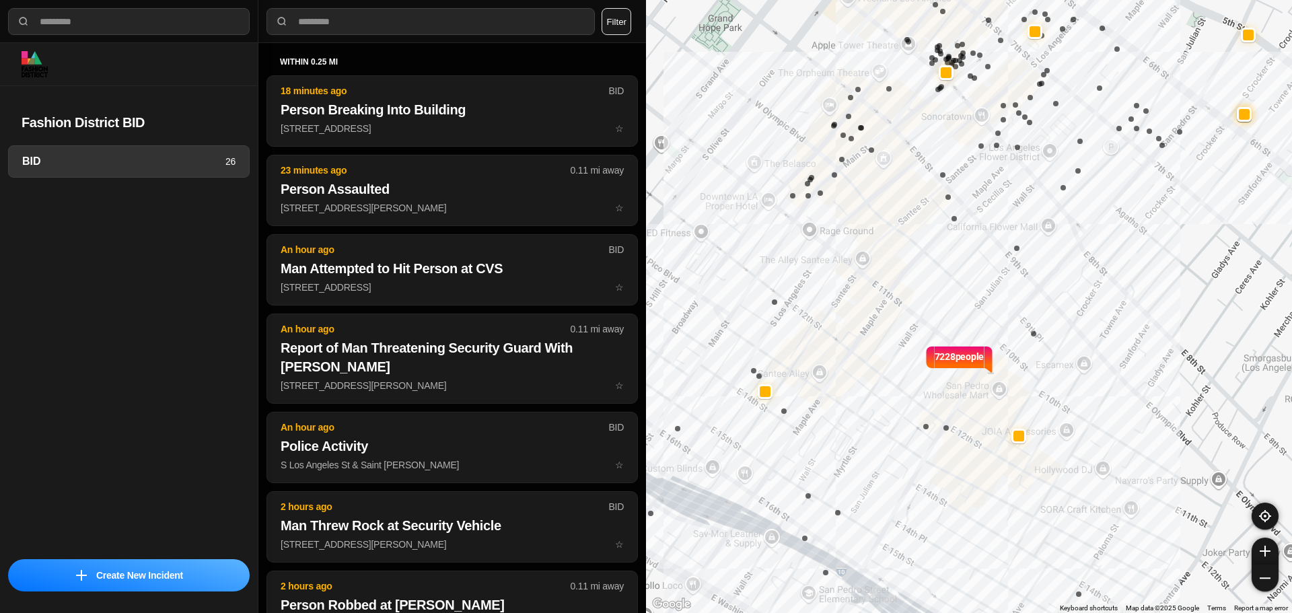
select select "*"
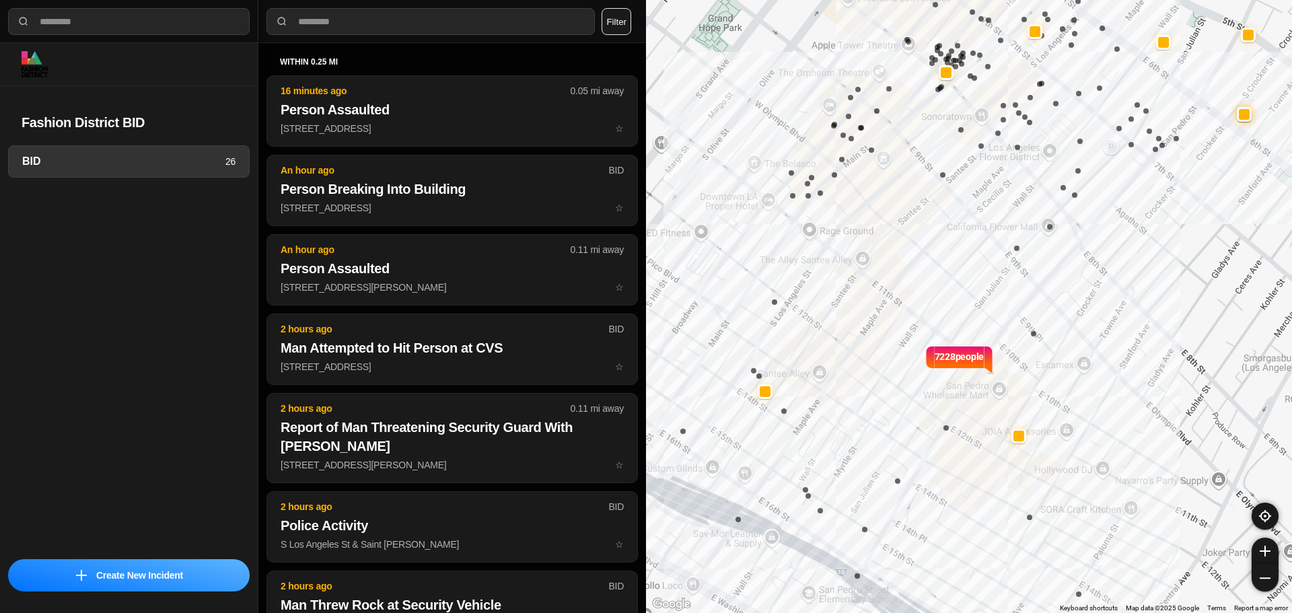
select select "*"
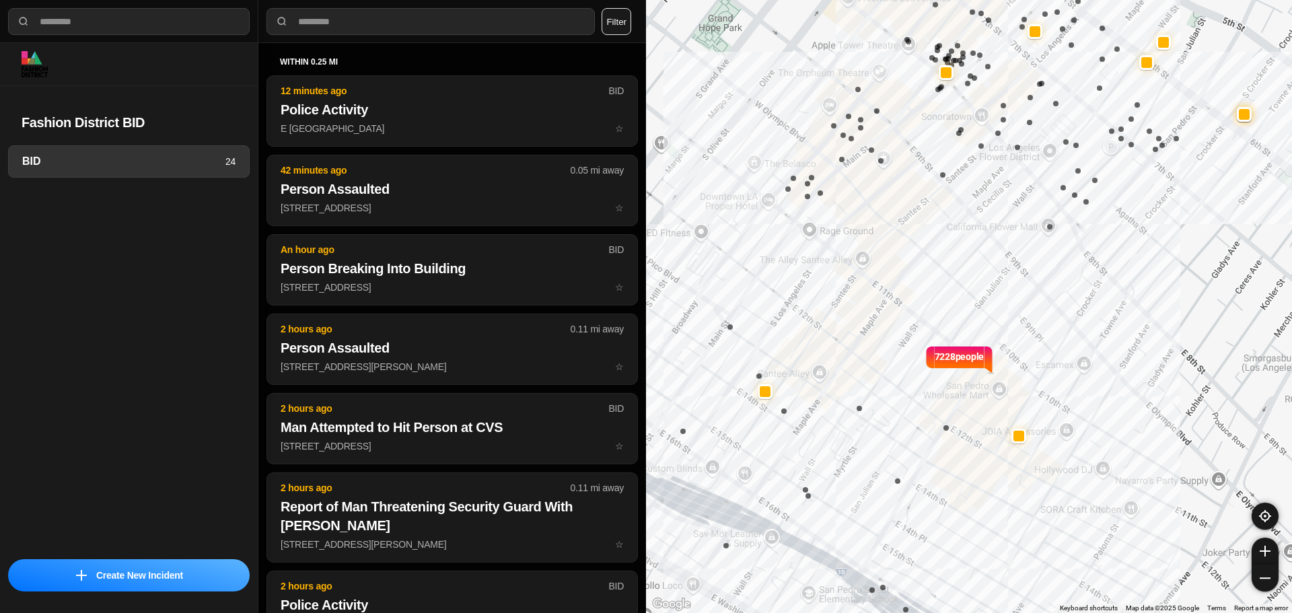
select select "*"
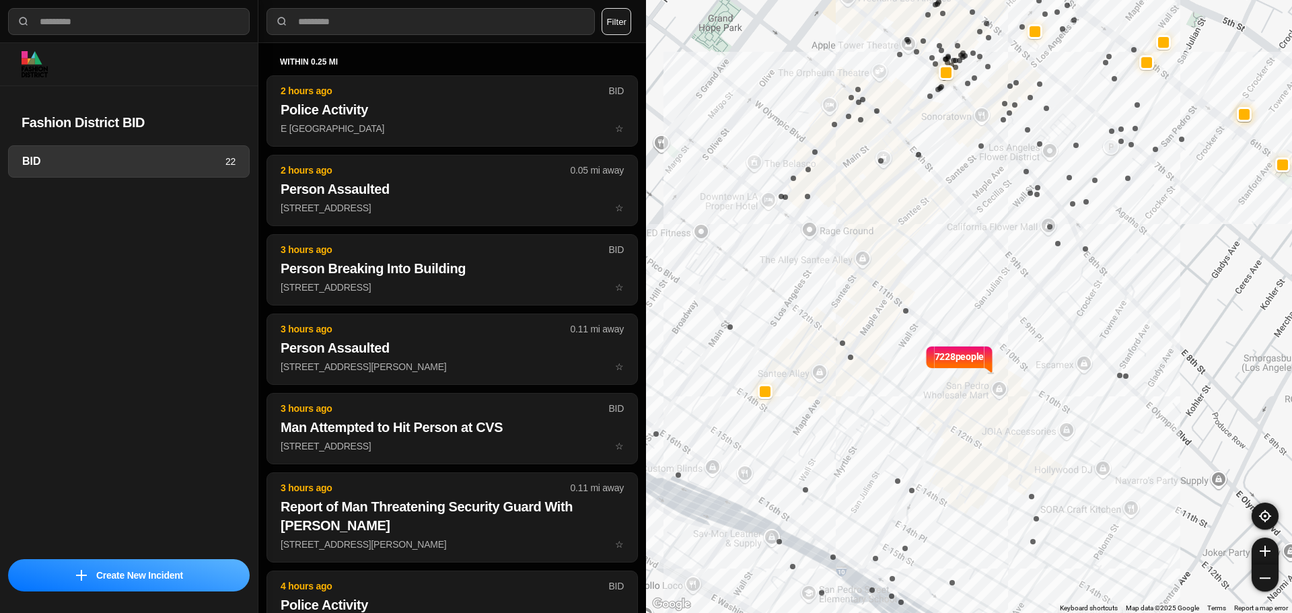
select select "*"
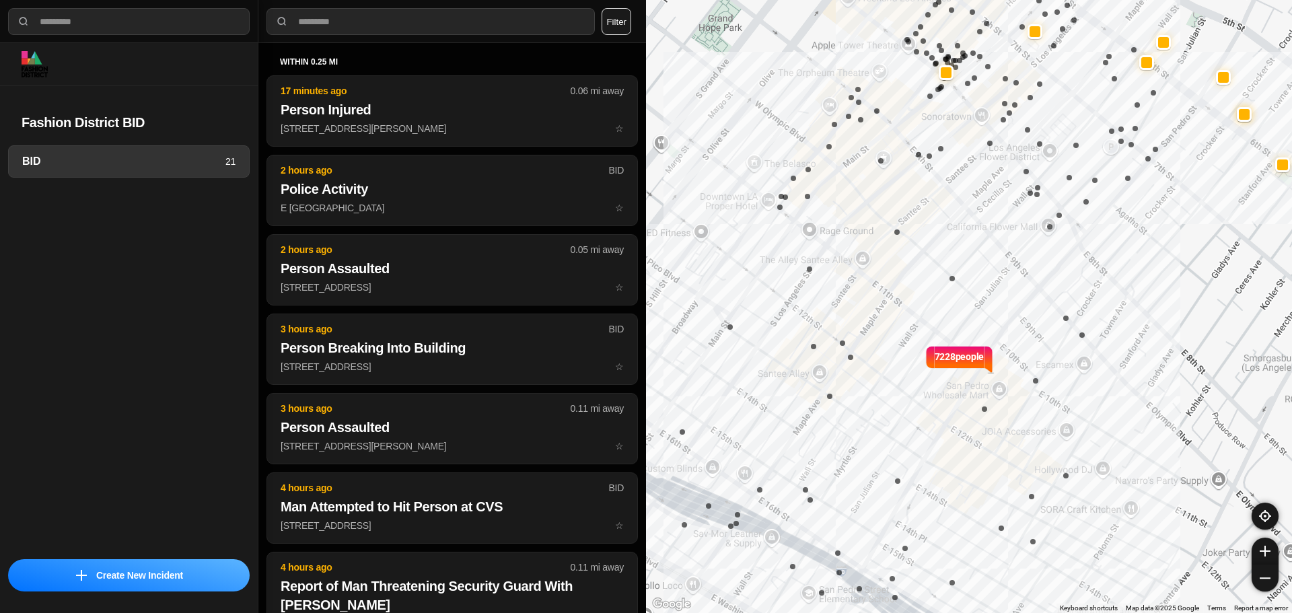
select select "*"
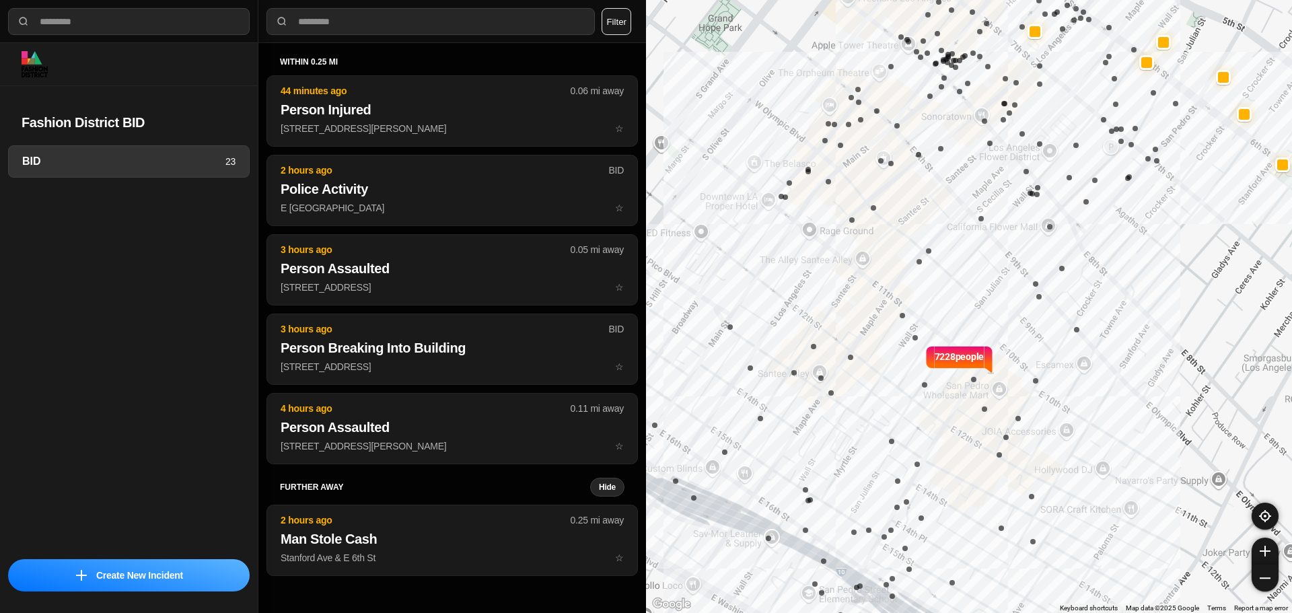
select select "*"
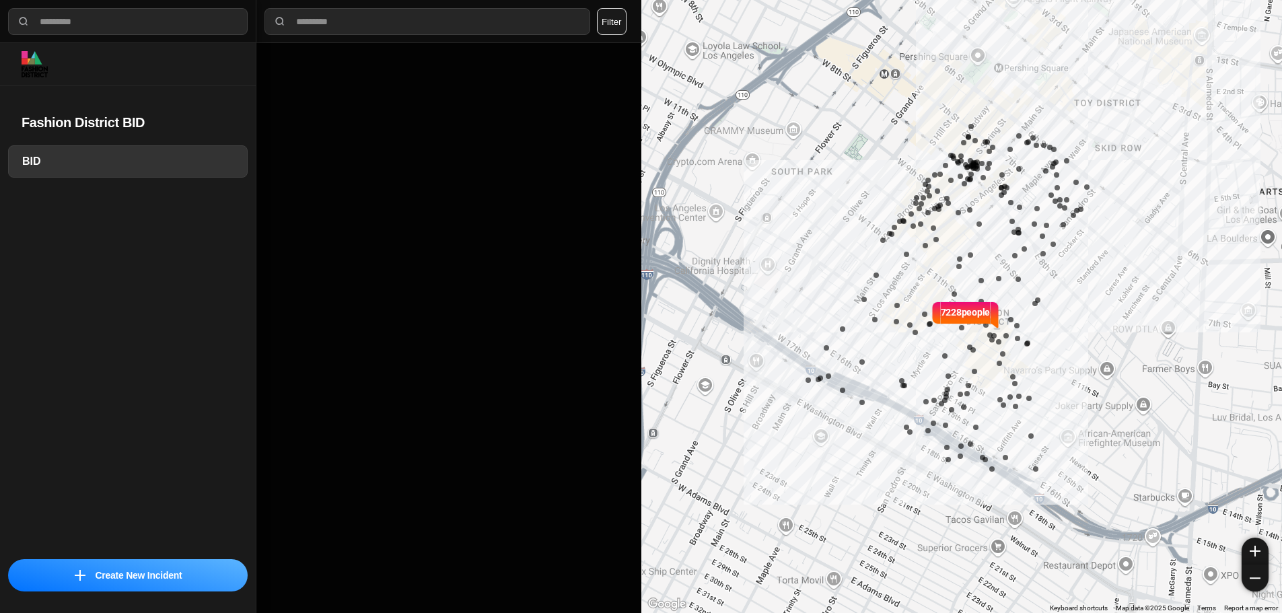
select select "*"
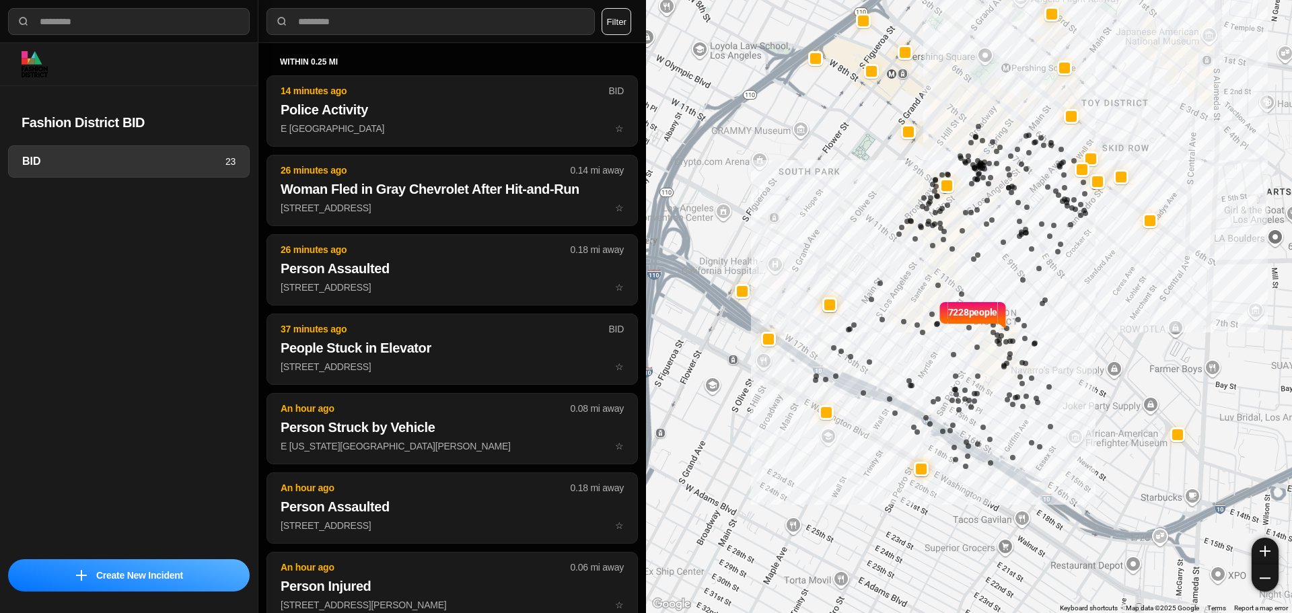
select select "*"
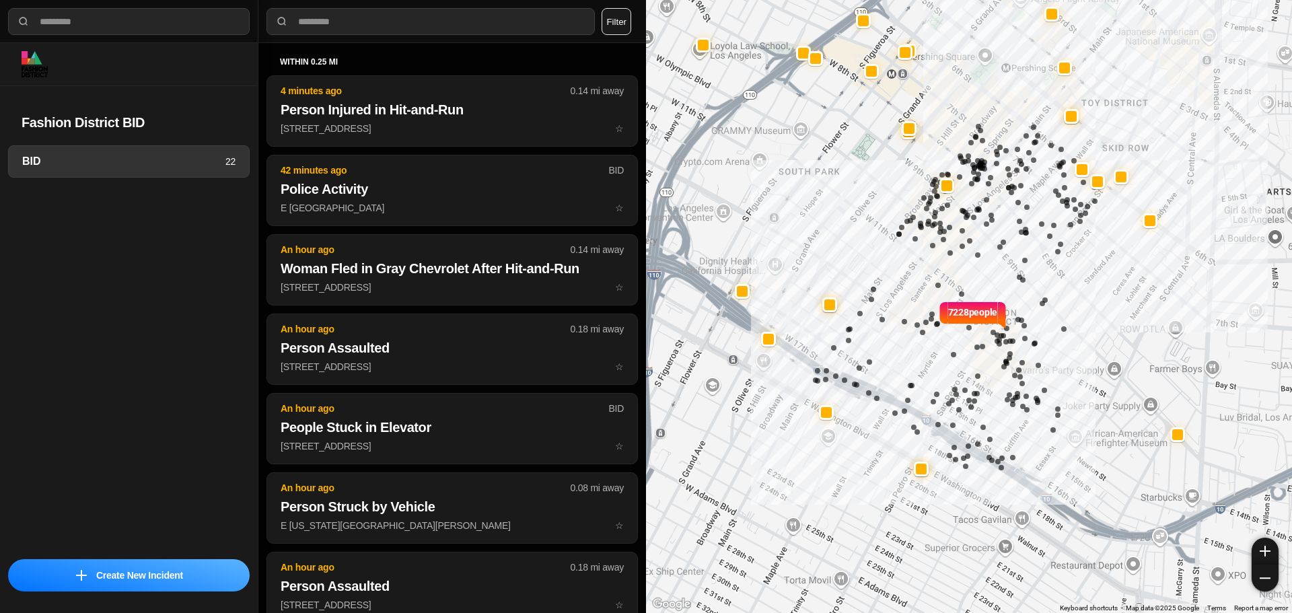
select select "*"
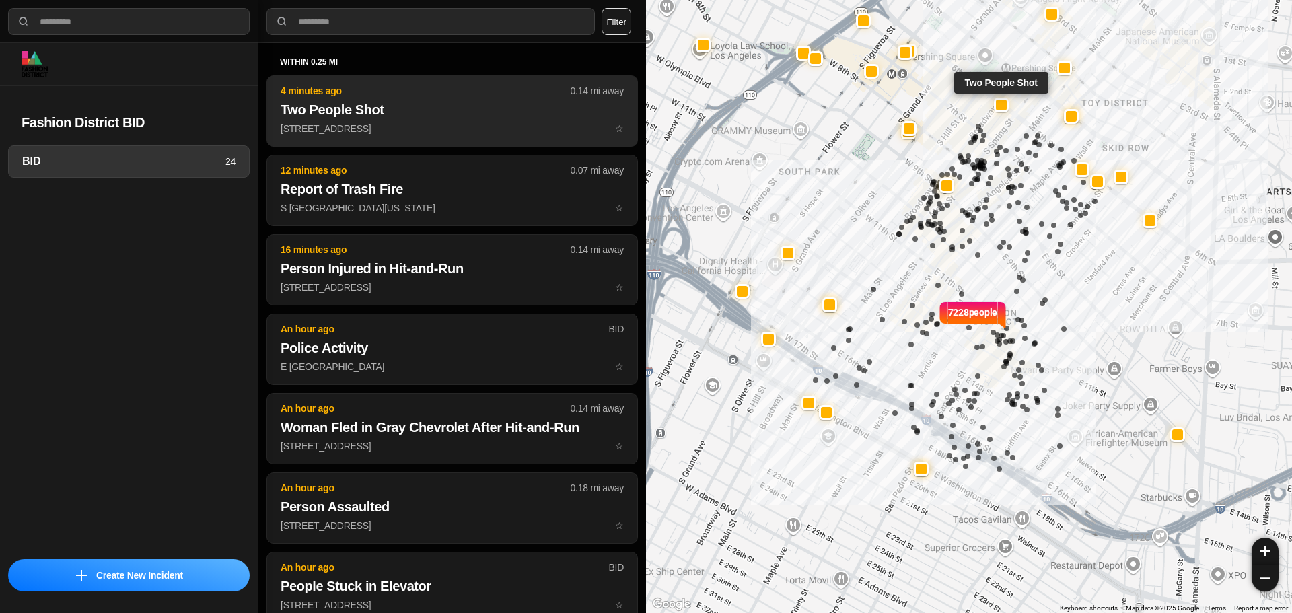
click at [464, 98] on button "4 minutes ago 0.14 mi away Two People Shot 307 W 6th St ☆" at bounding box center [453, 110] width 372 height 71
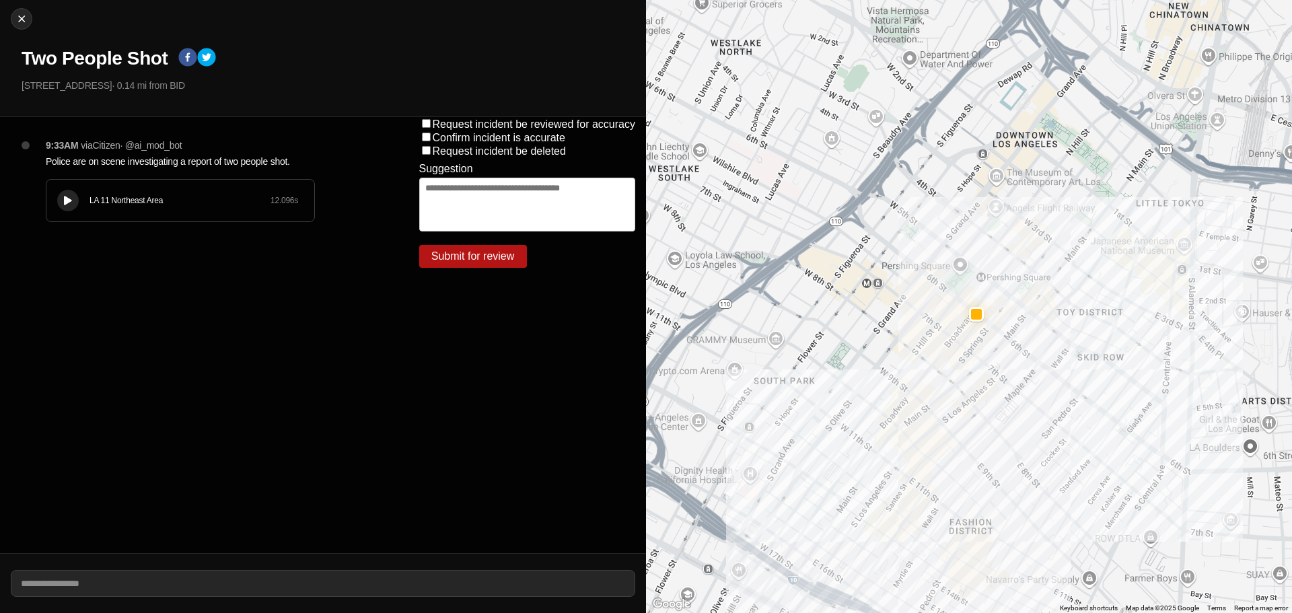
click at [65, 188] on div "LA 11 Northeast Area 12.096 s" at bounding box center [180, 201] width 268 height 42
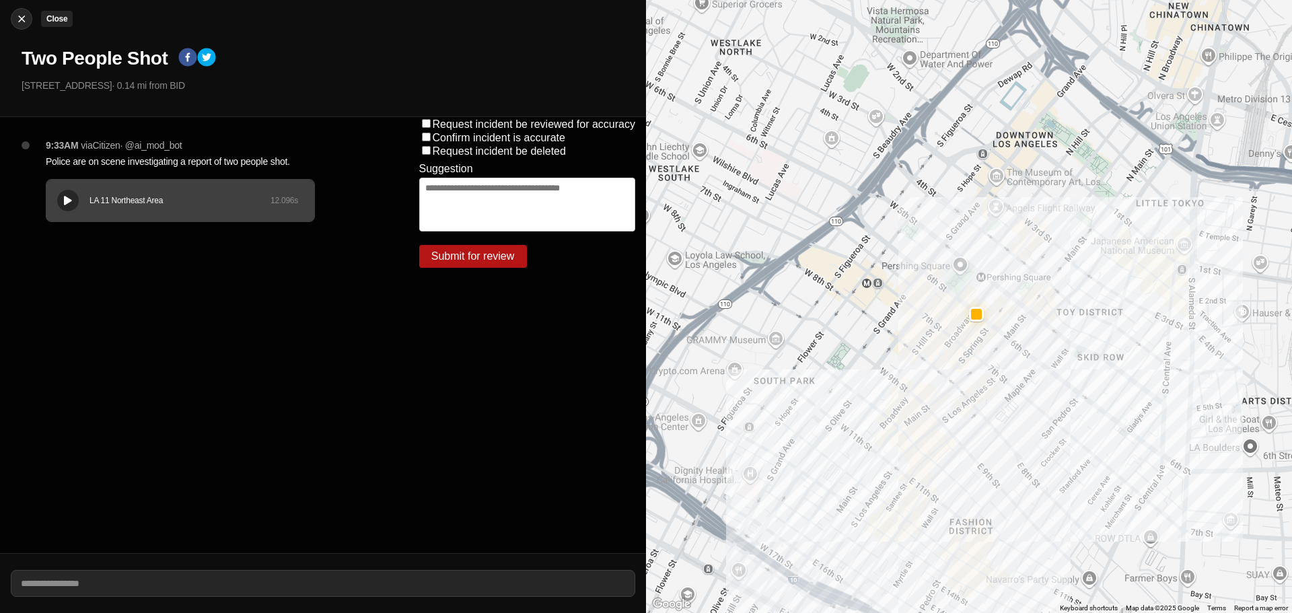
click at [20, 20] on img at bounding box center [21, 18] width 13 height 13
select select "*"
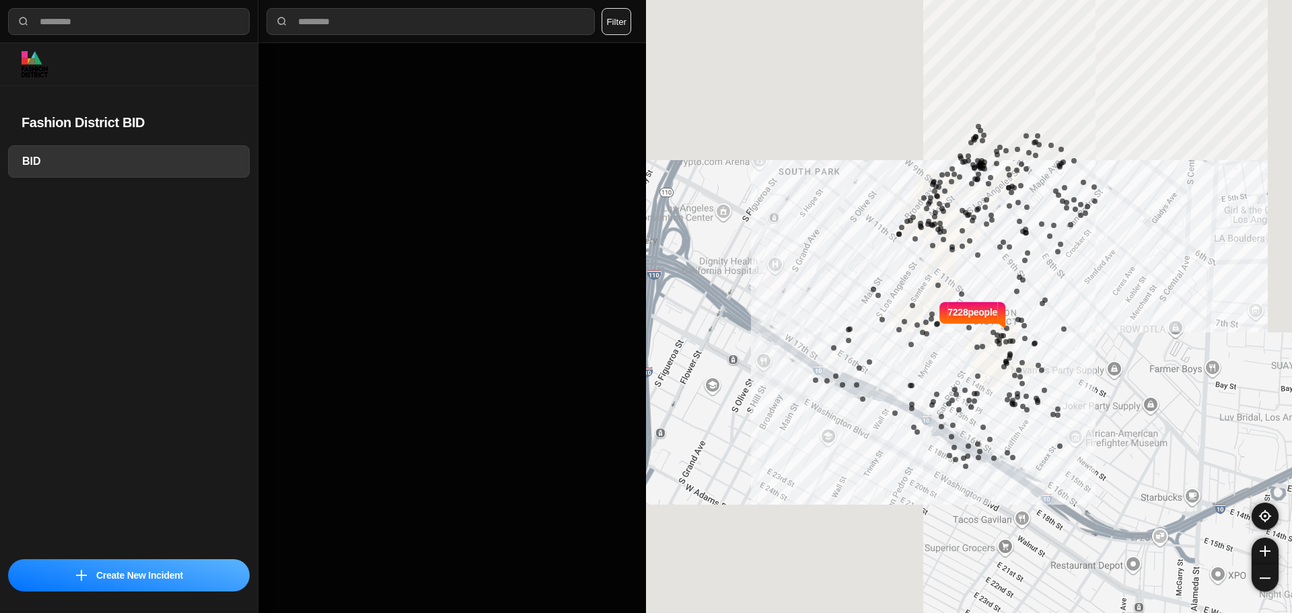
select select "*"
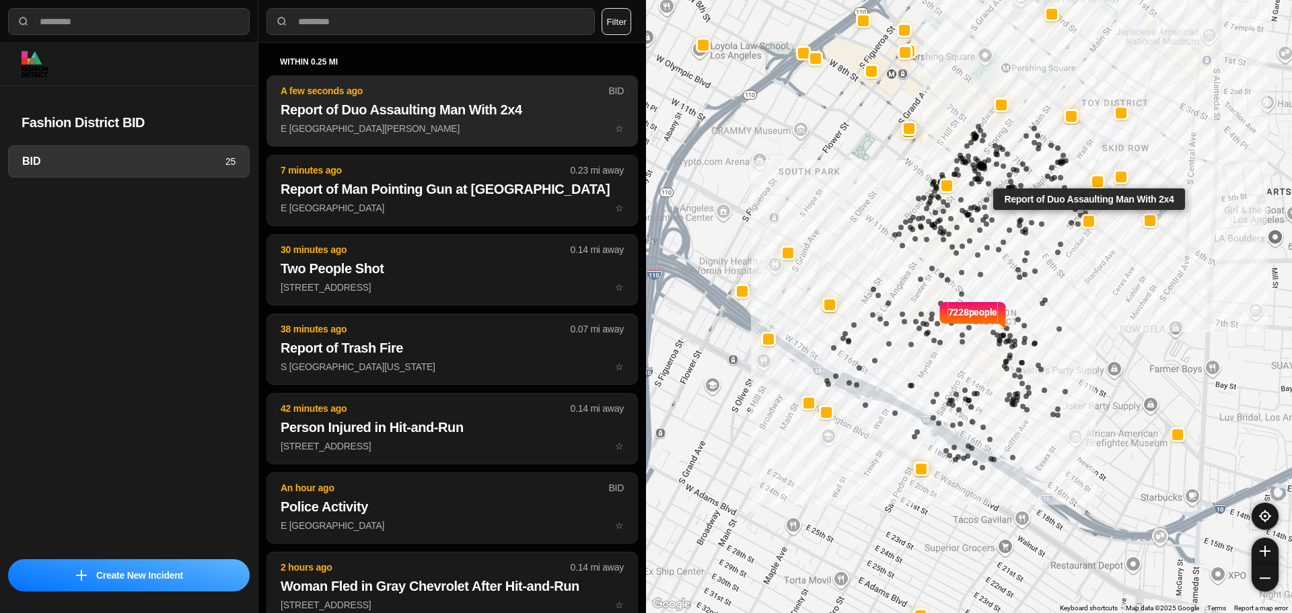
click at [367, 100] on h2 "Report of Duo Assaulting Man With 2x4" at bounding box center [452, 109] width 343 height 19
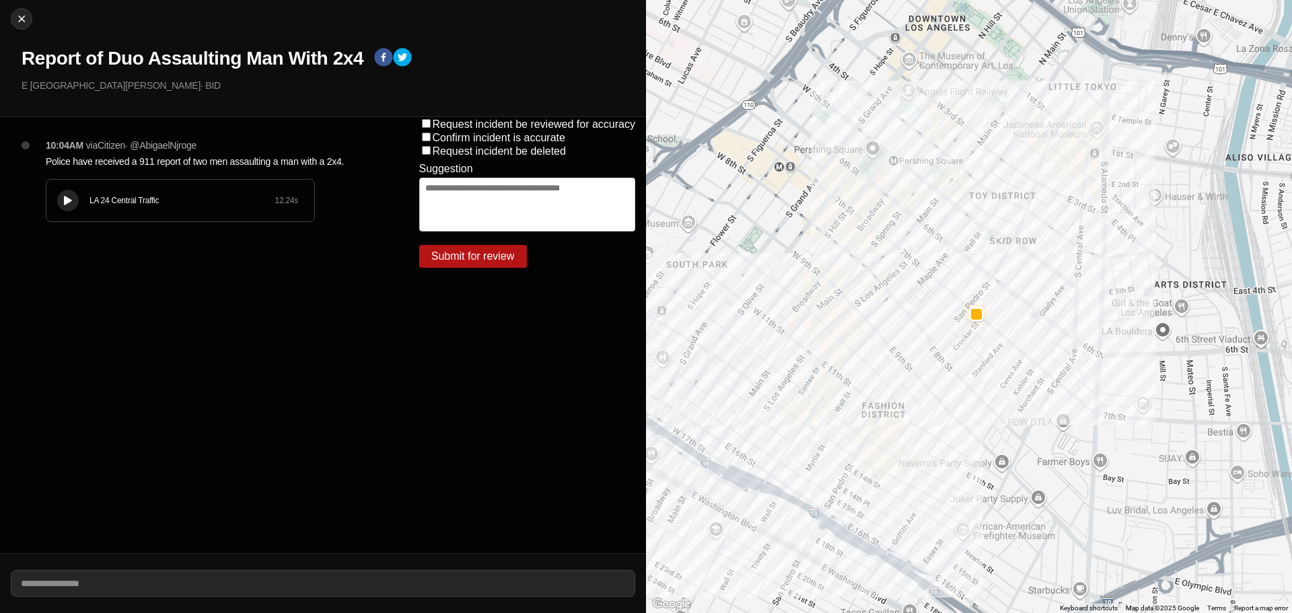
click at [58, 191] on div "LA 24 Central Traffic 12.24 s" at bounding box center [180, 201] width 268 height 42
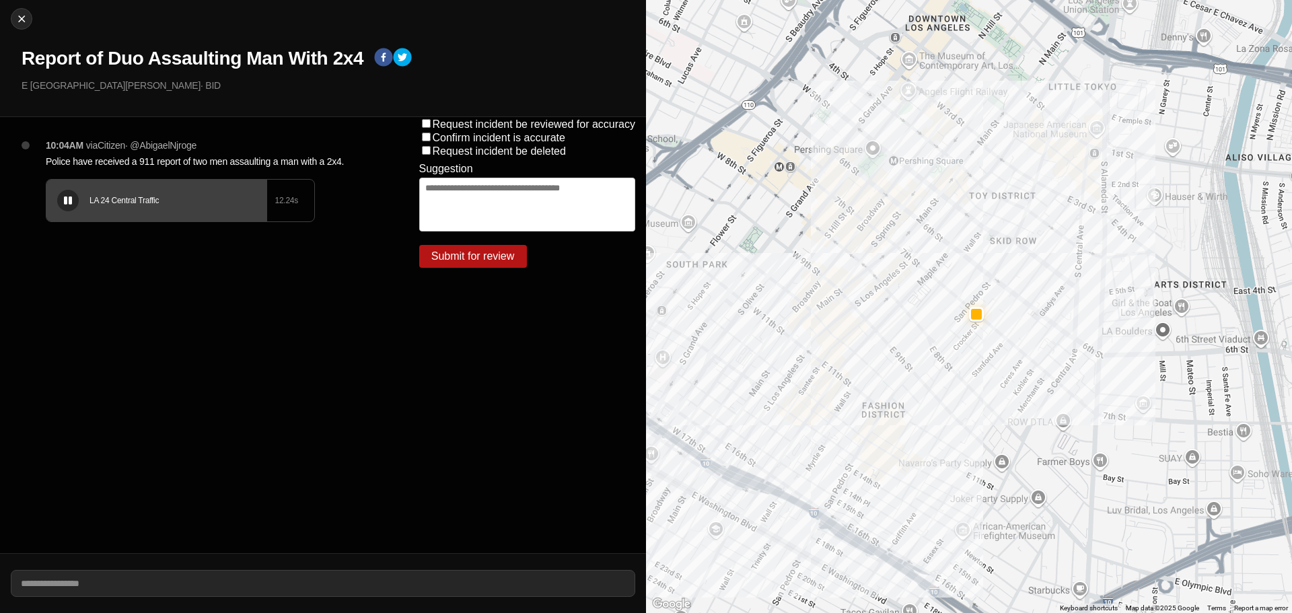
click at [114, 208] on div "LA 24 Central Traffic 12.24 s" at bounding box center [180, 201] width 268 height 42
click at [96, 217] on div "LA 24 Central Traffic 12.24 s" at bounding box center [180, 201] width 268 height 42
click at [23, 16] on img at bounding box center [21, 18] width 13 height 13
select select "*"
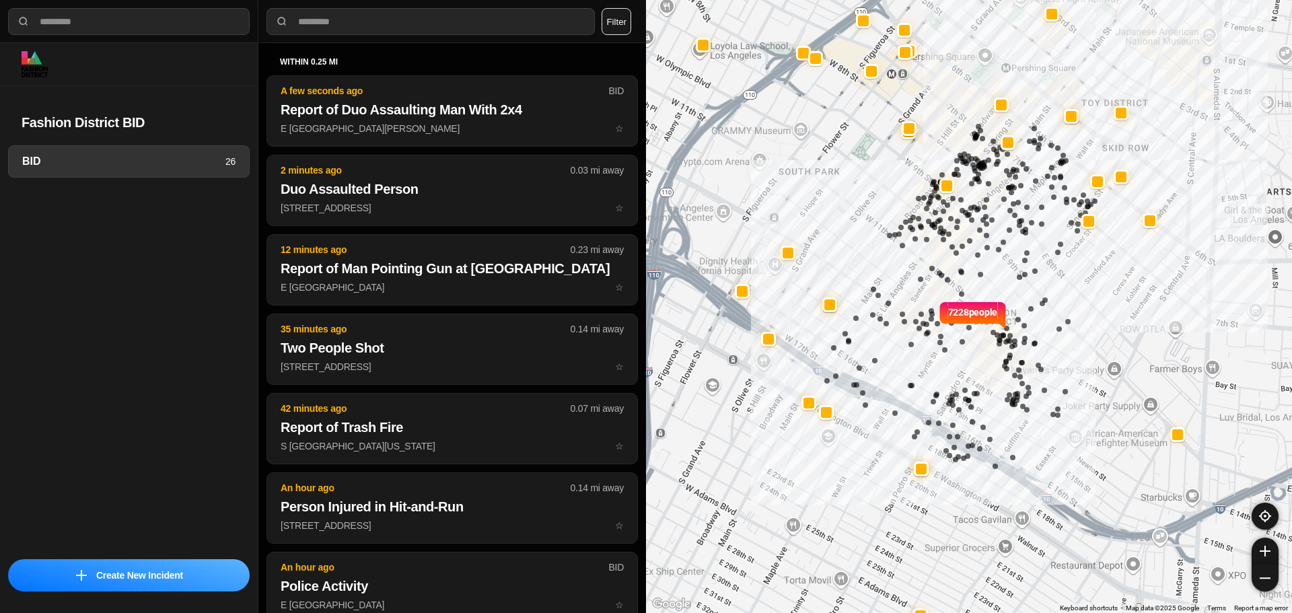
select select "*"
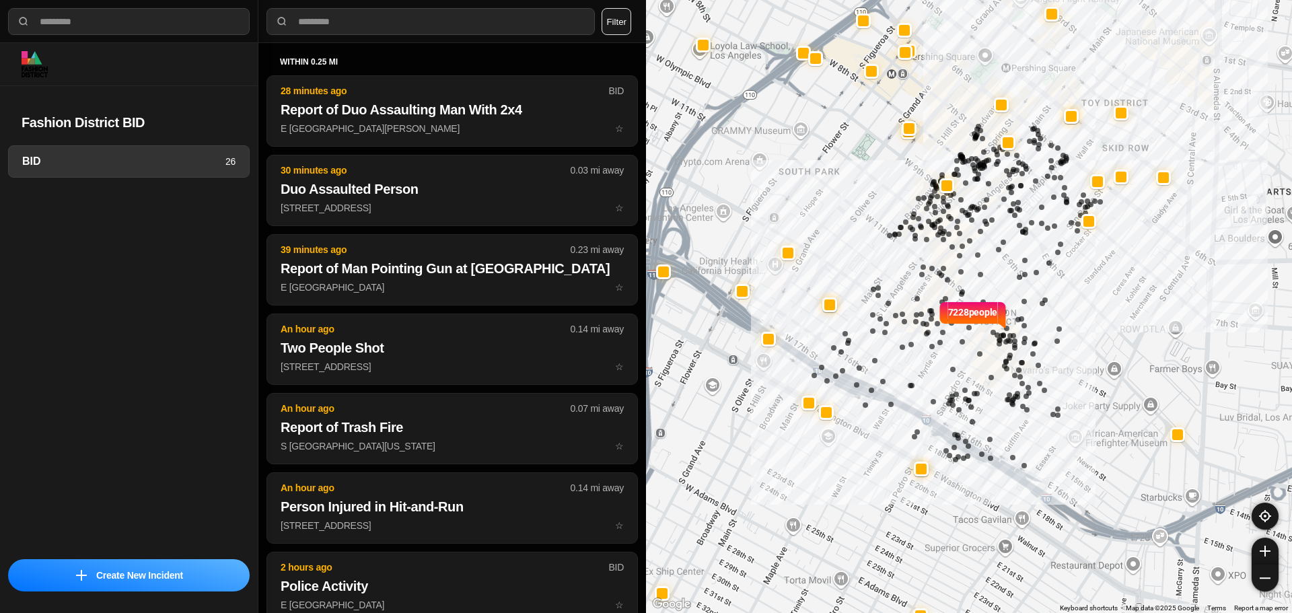
select select "*"
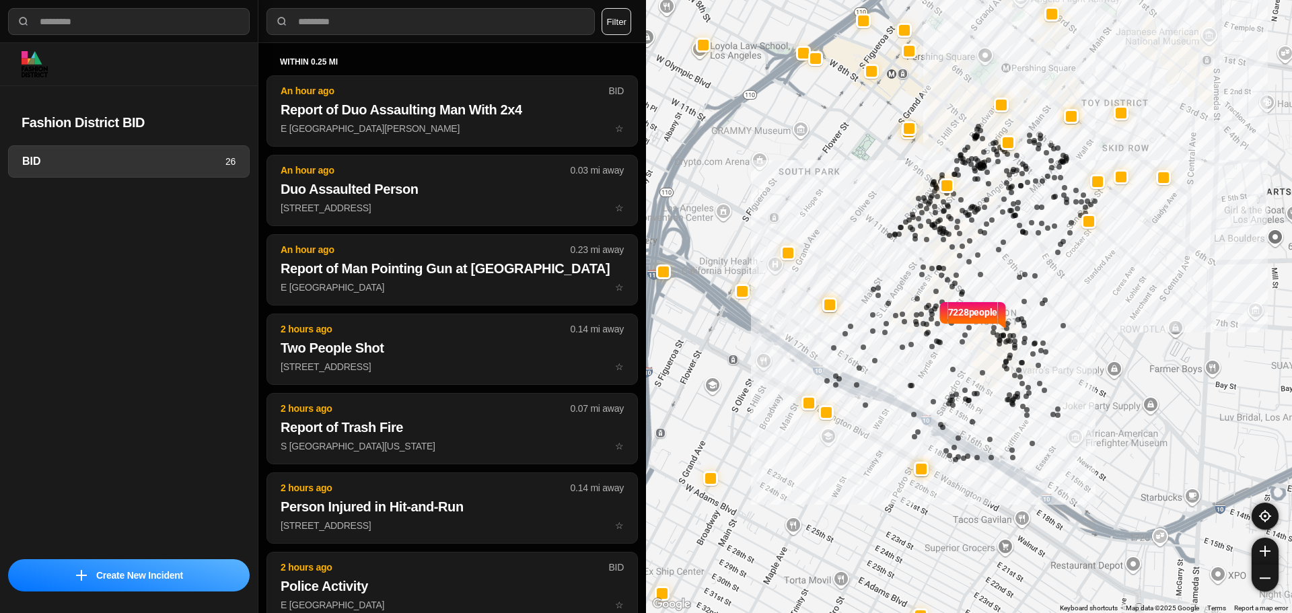
select select "*"
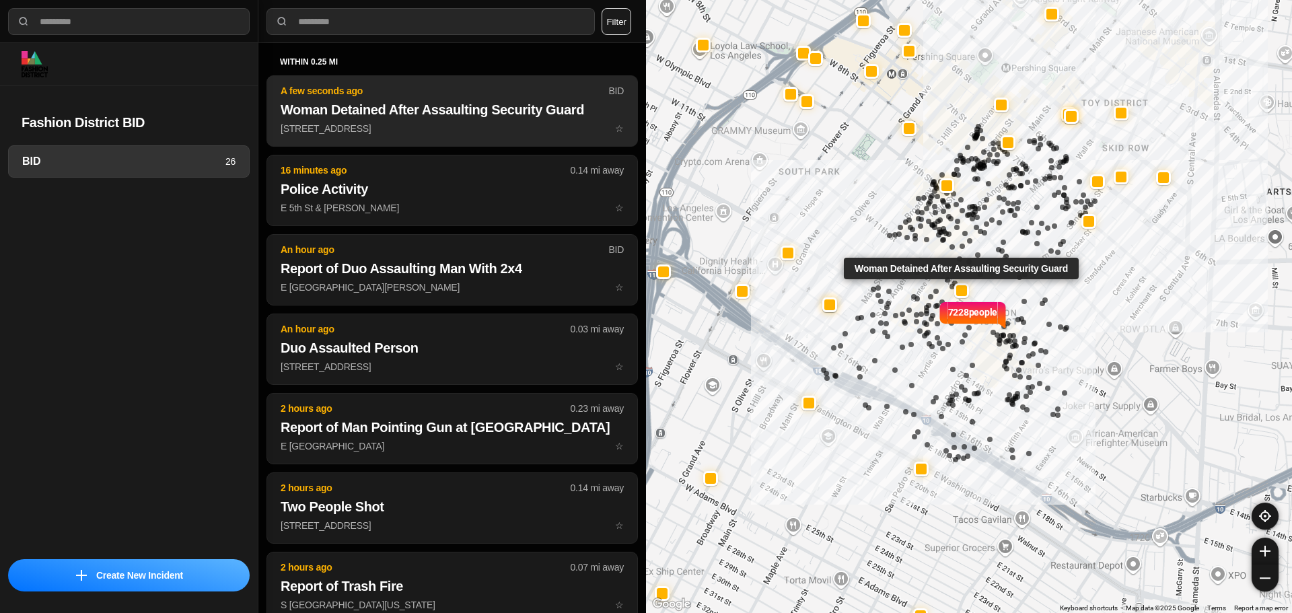
click at [503, 133] on p "401 East 11Th Street ☆" at bounding box center [452, 128] width 343 height 13
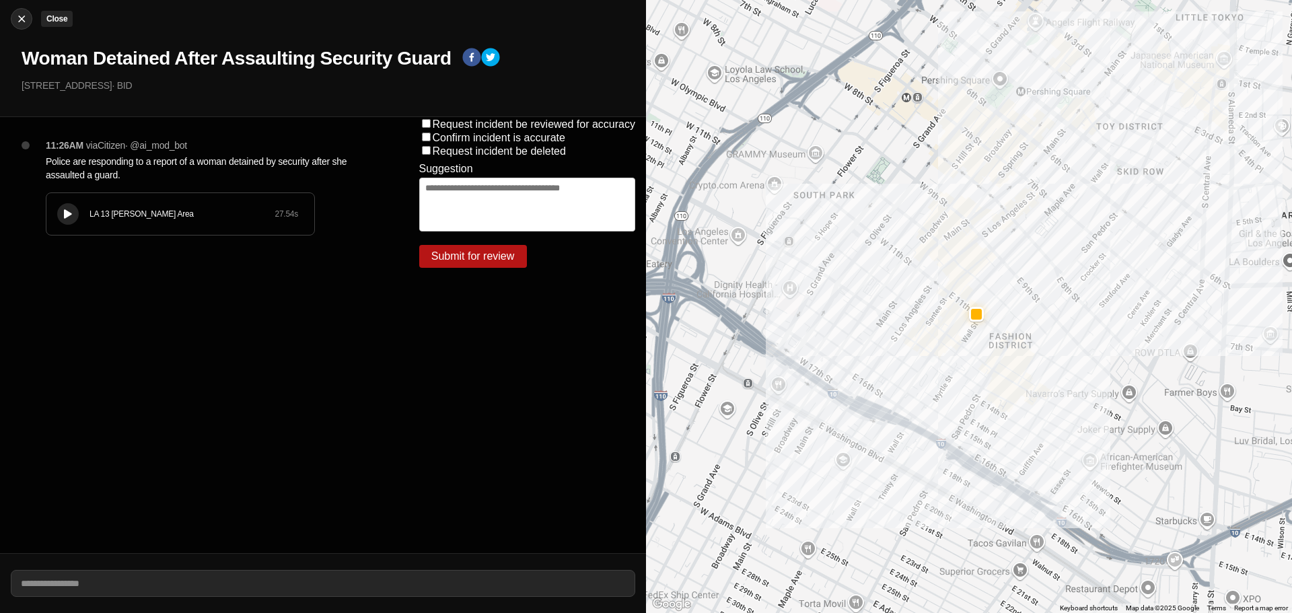
click at [18, 24] on img at bounding box center [21, 18] width 13 height 13
select select "*"
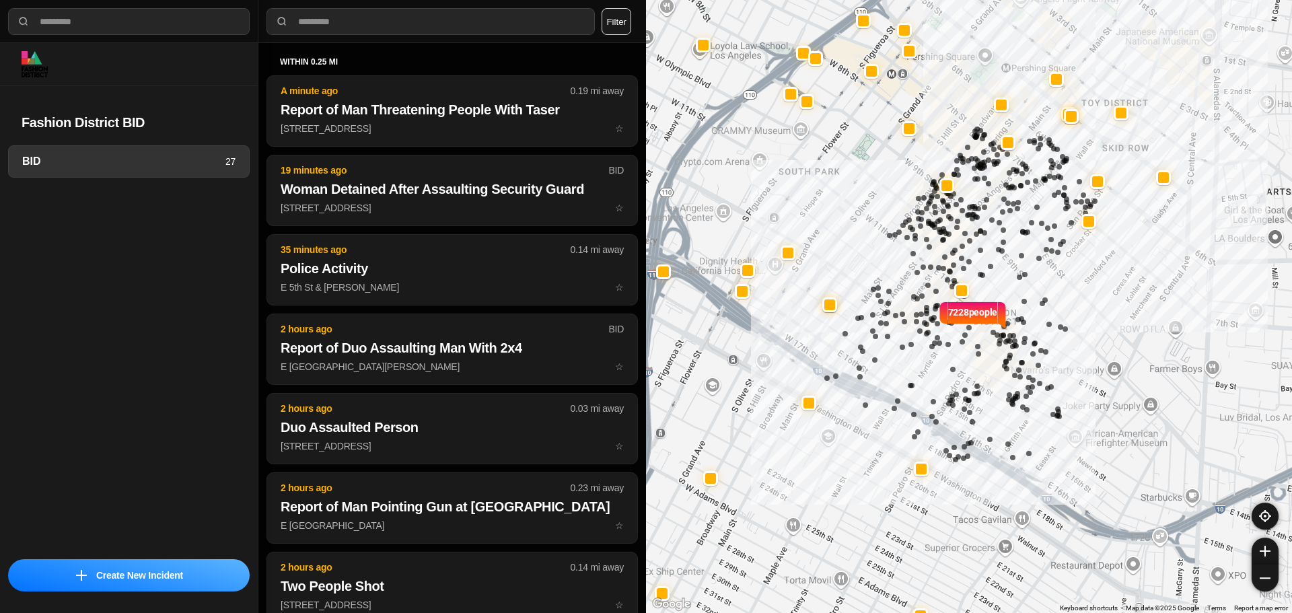
select select "*"
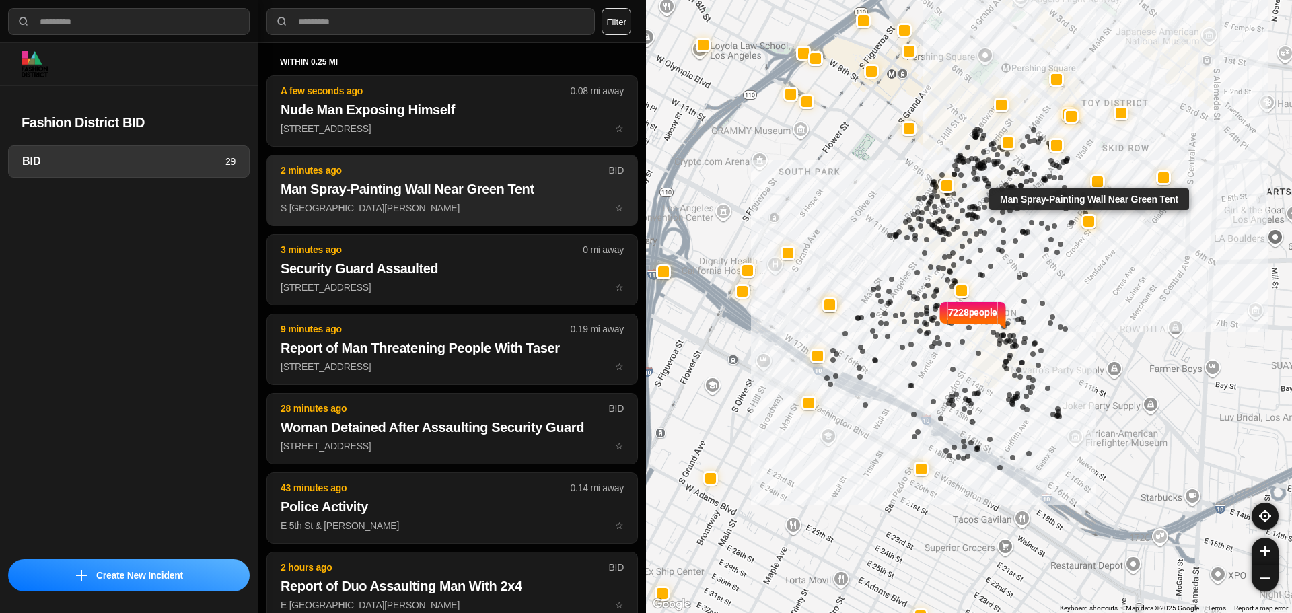
click at [494, 170] on p "2 minutes ago" at bounding box center [445, 170] width 328 height 13
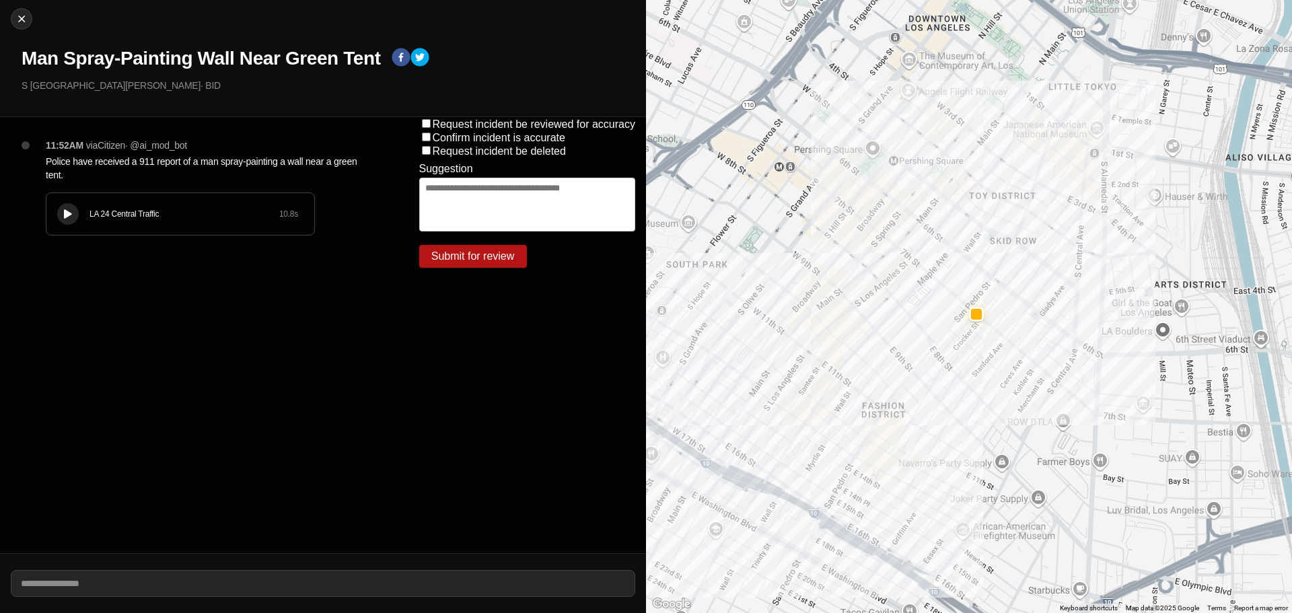
click at [73, 213] on div at bounding box center [67, 214] width 13 height 10
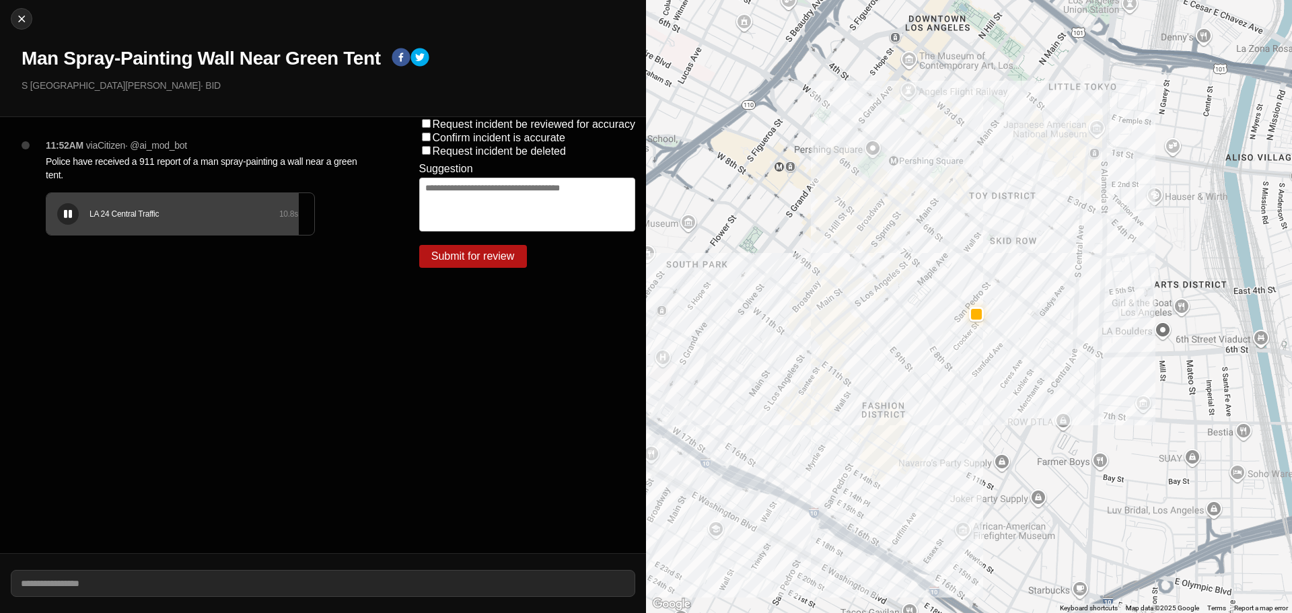
click at [184, 222] on div "LA 24 Central Traffic 10.8 s" at bounding box center [180, 214] width 268 height 42
click at [32, 15] on div "Close Man Spray-Painting Wall Near Green [GEOGRAPHIC_DATA][PERSON_NAME] · BID" at bounding box center [323, 58] width 646 height 117
click at [24, 19] on img at bounding box center [21, 18] width 13 height 13
select select "*"
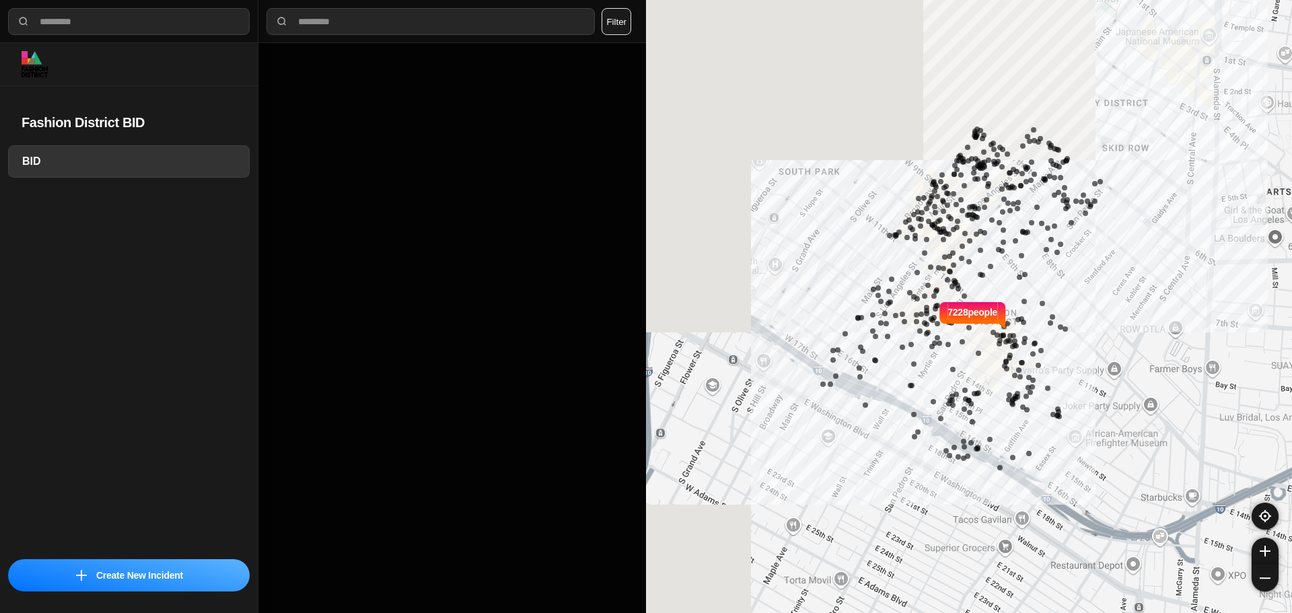
select select "*"
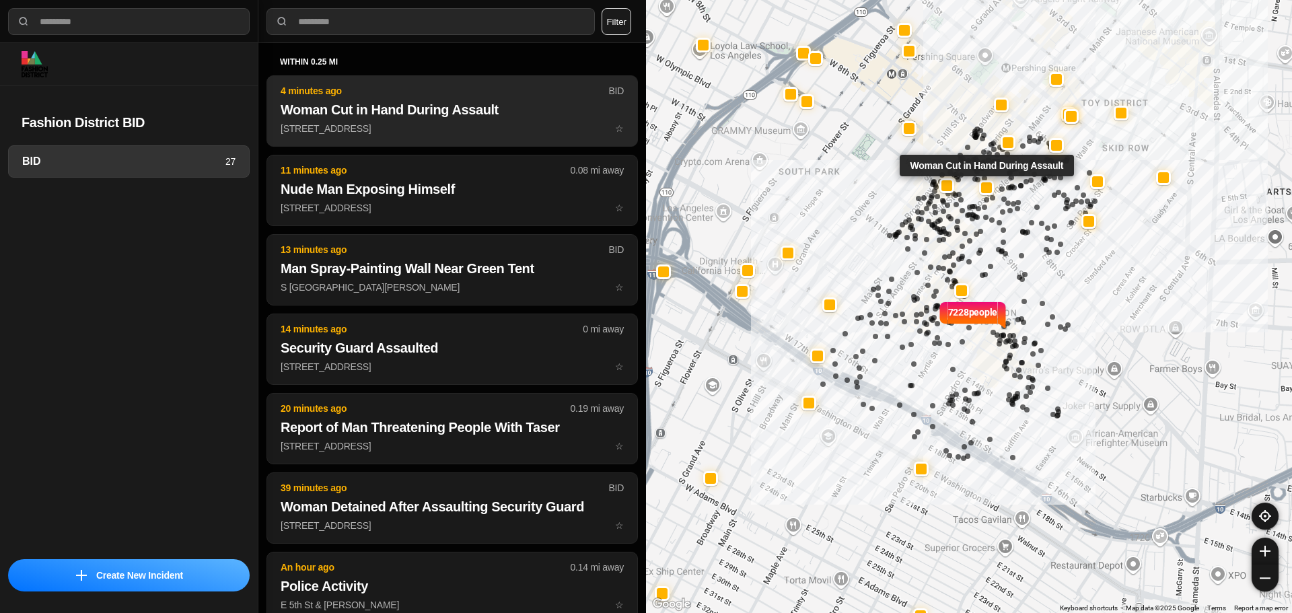
click at [462, 122] on p "[STREET_ADDRESS] ☆" at bounding box center [452, 128] width 343 height 13
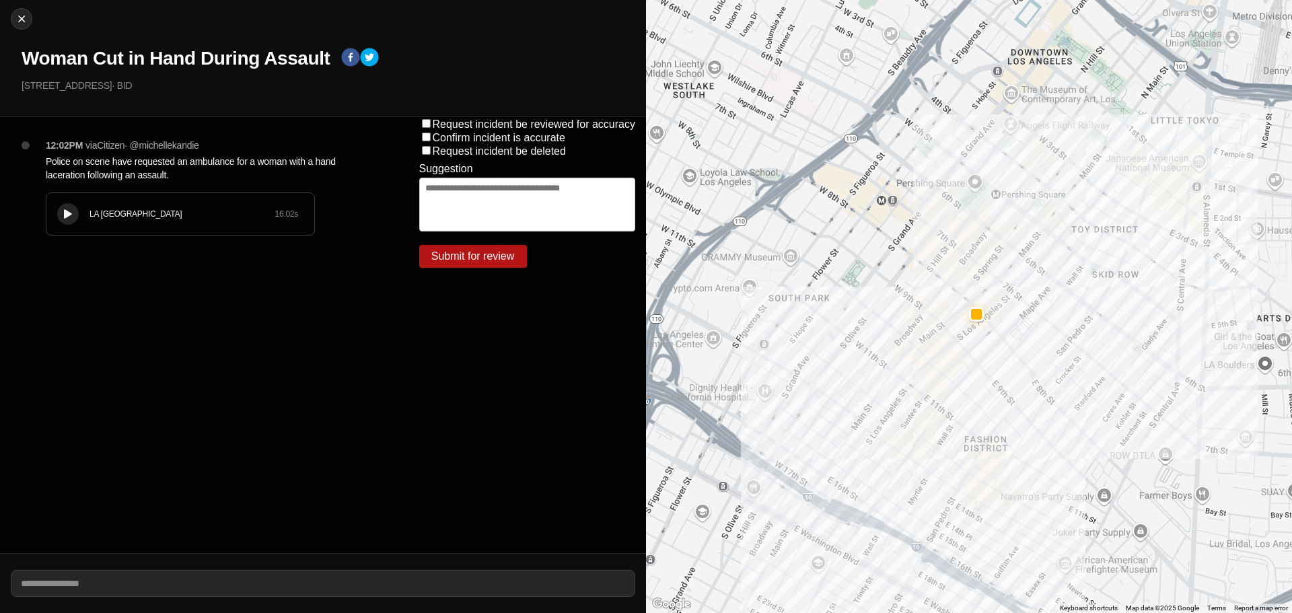
click at [58, 214] on button at bounding box center [68, 214] width 22 height 22
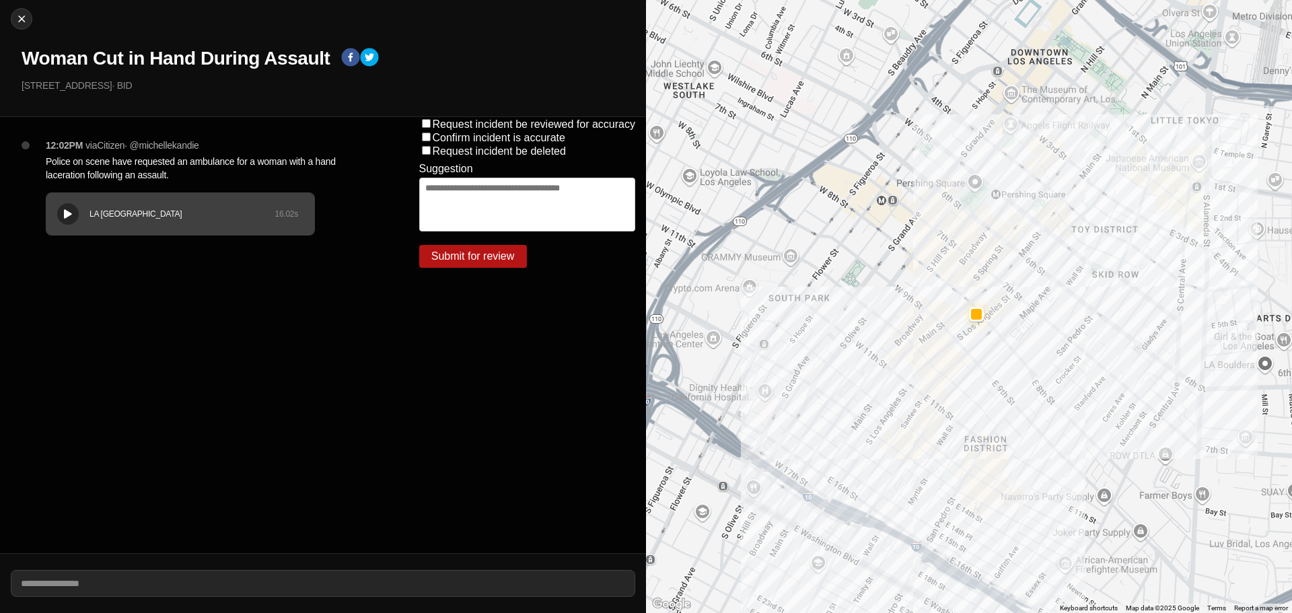
drag, startPoint x: 47, startPoint y: 195, endPoint x: 69, endPoint y: 197, distance: 21.6
click at [48, 195] on div "LA [GEOGRAPHIC_DATA] 16.02 s" at bounding box center [180, 214] width 268 height 42
click at [20, 13] on img at bounding box center [21, 18] width 13 height 13
select select "*"
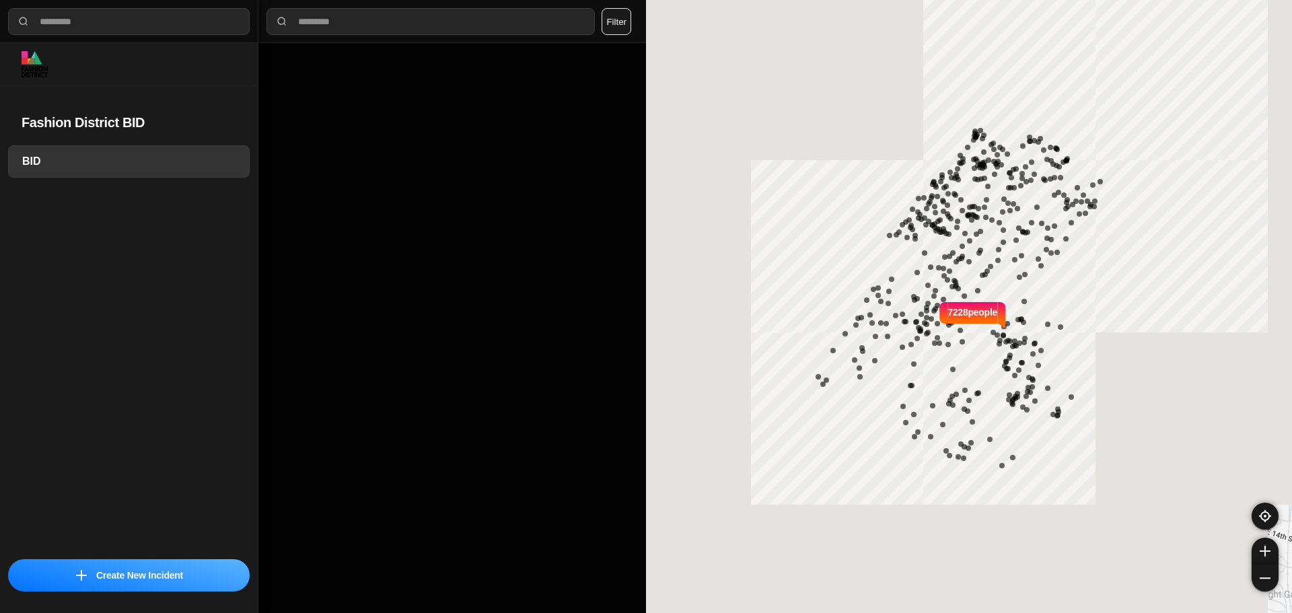
select select "*"
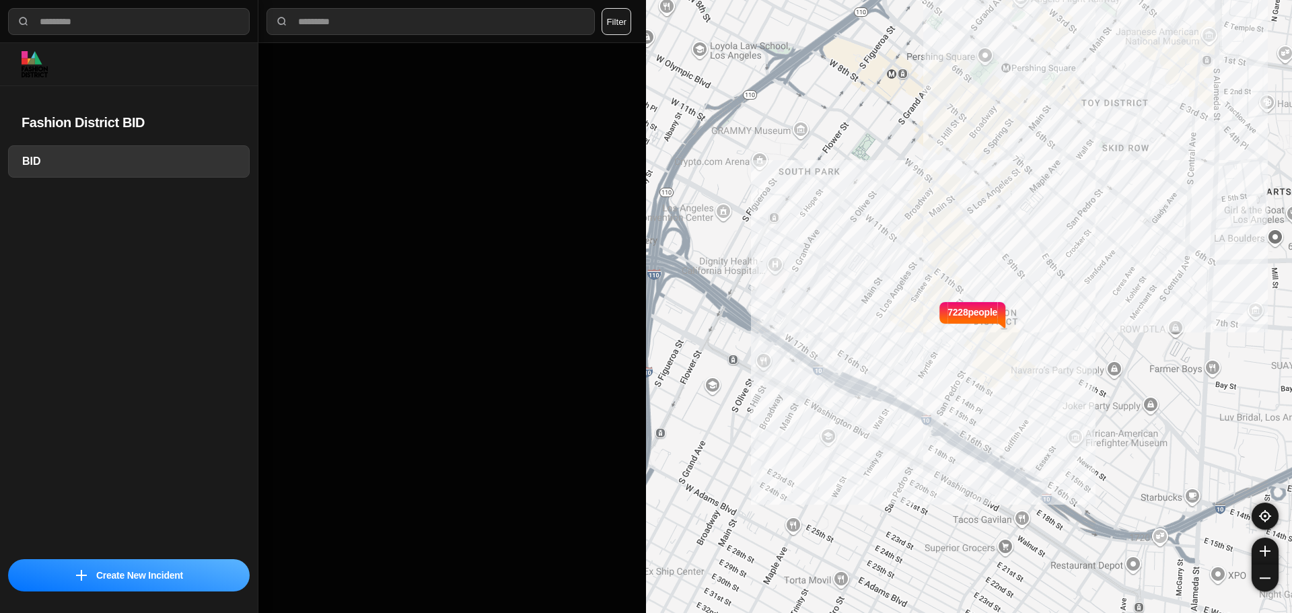
select select "*"
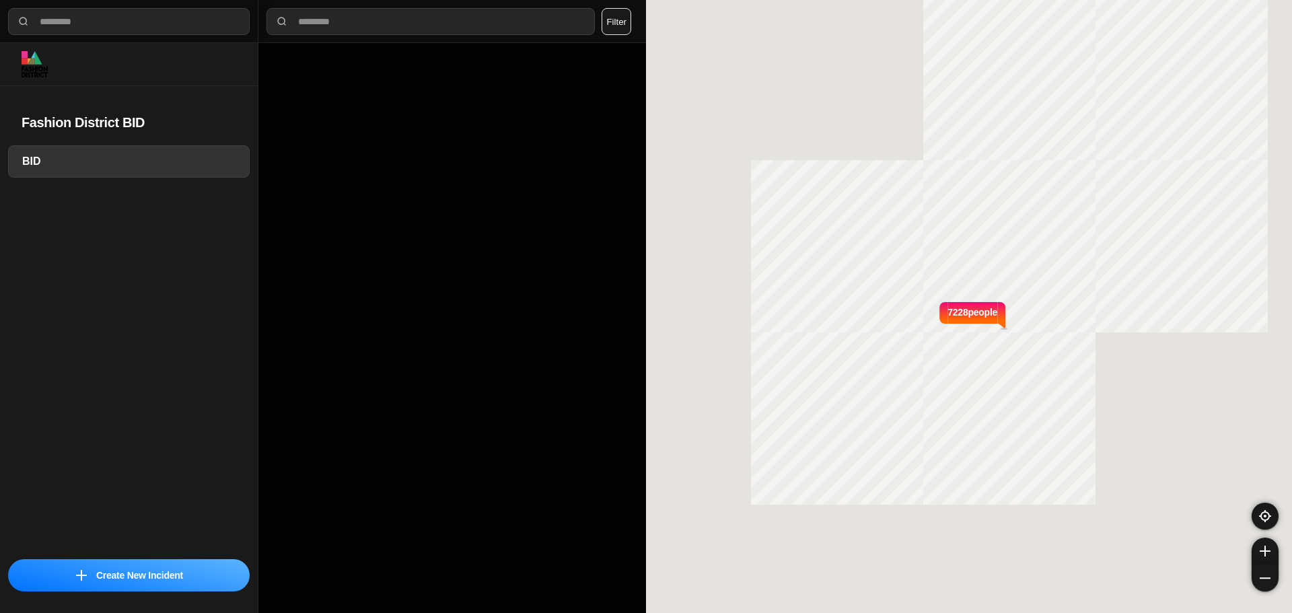
select select "*"
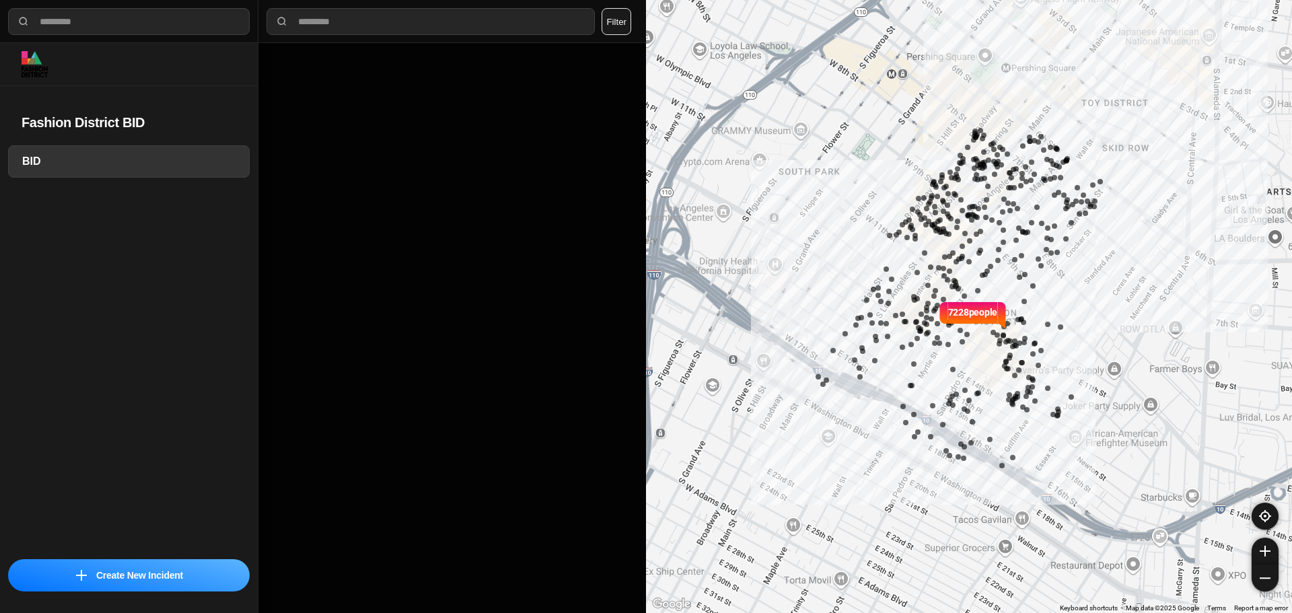
select select "*"
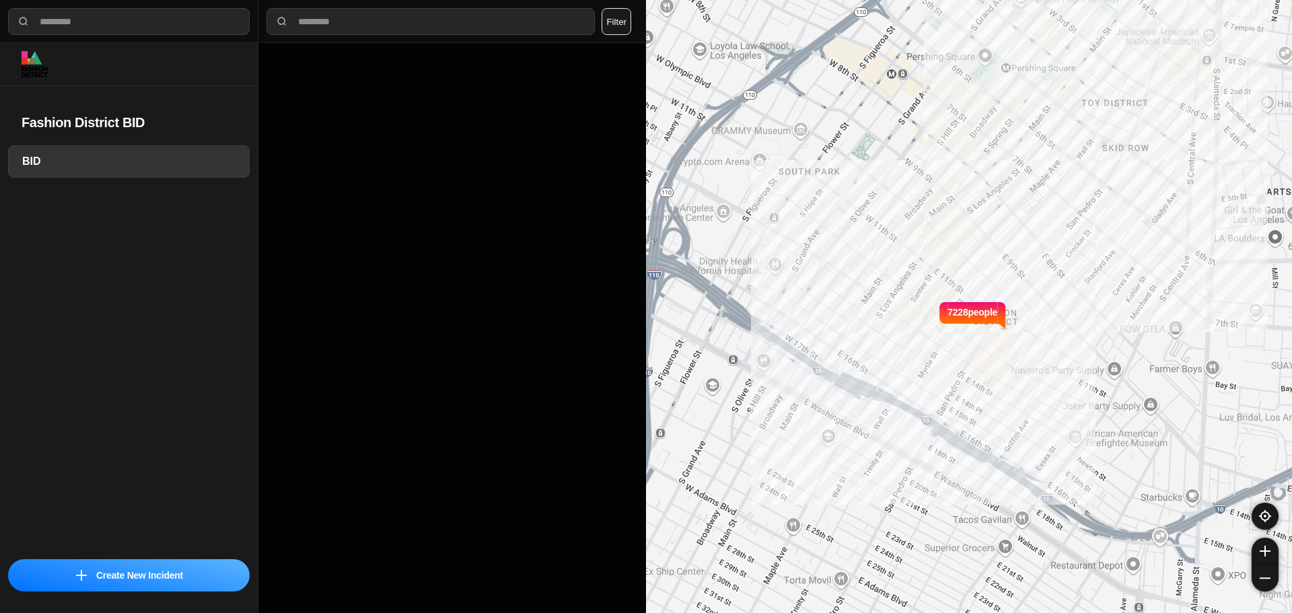
select select "*"
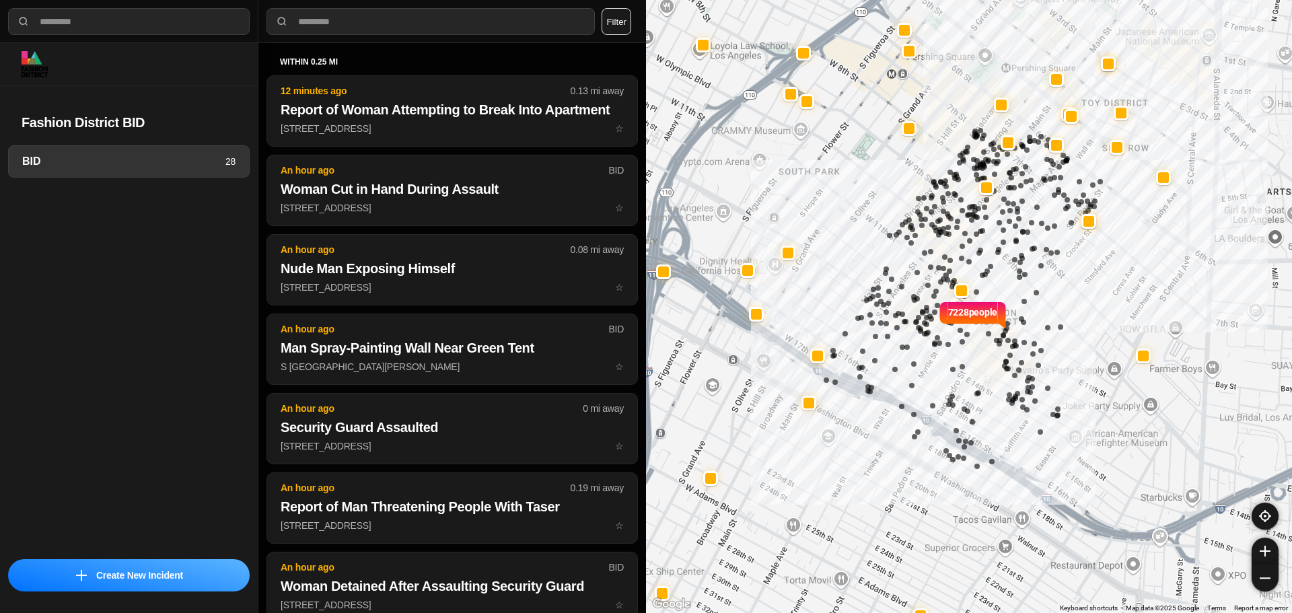
select select "*"
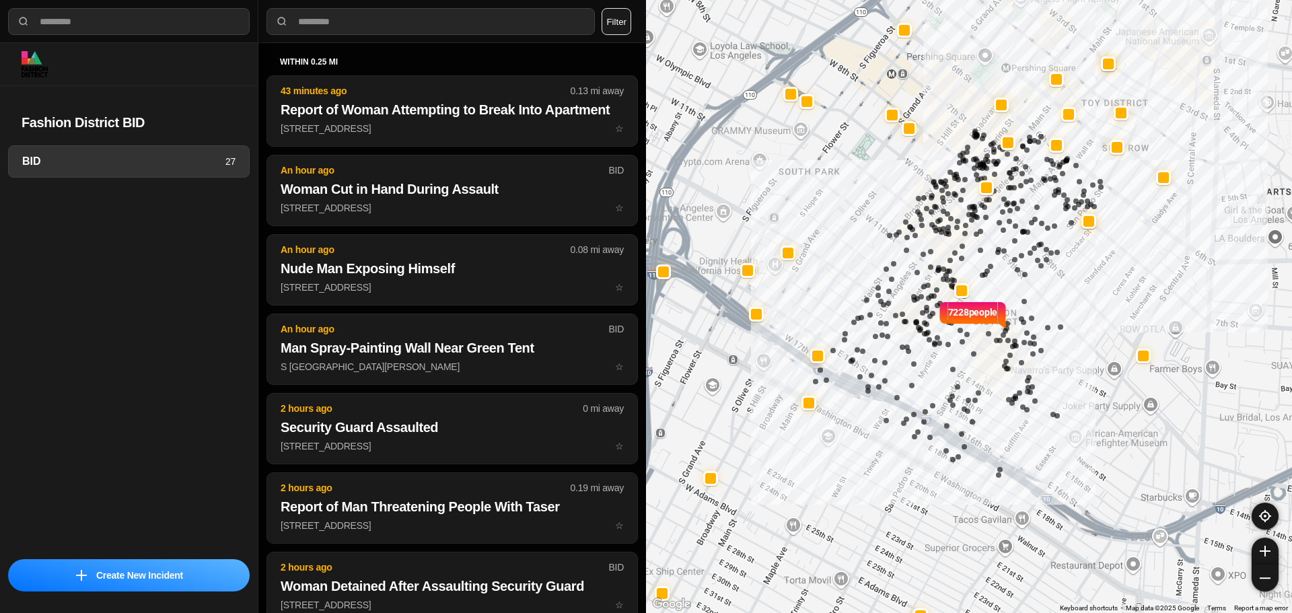
select select "*"
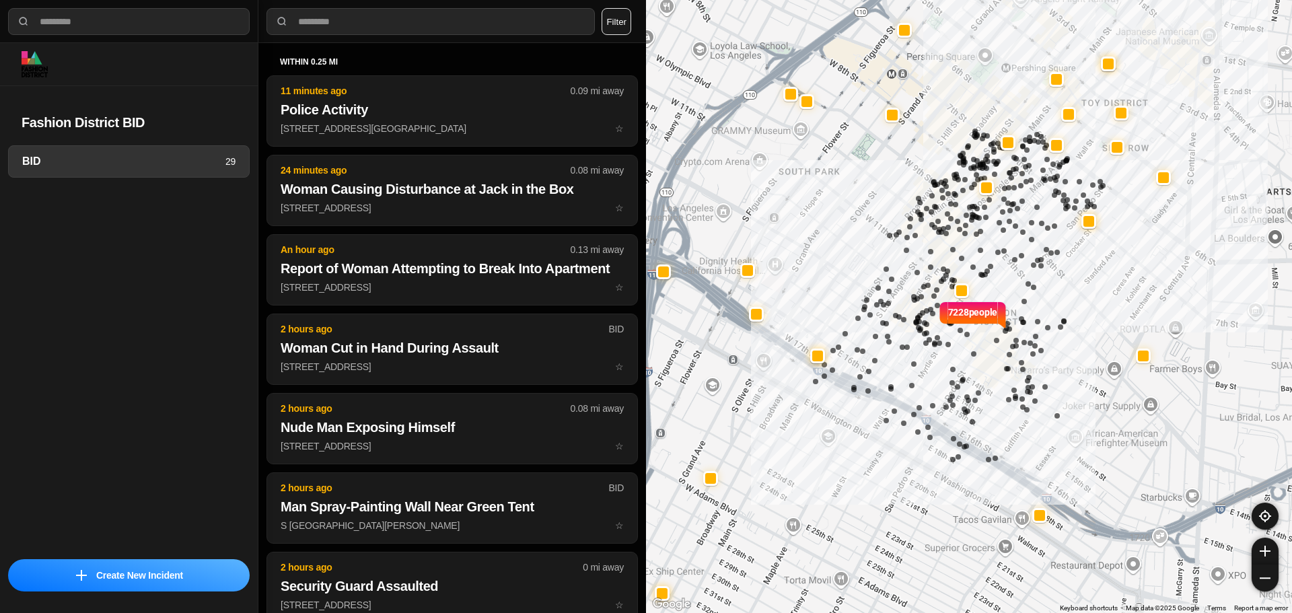
select select "*"
